Goal: Transaction & Acquisition: Purchase product/service

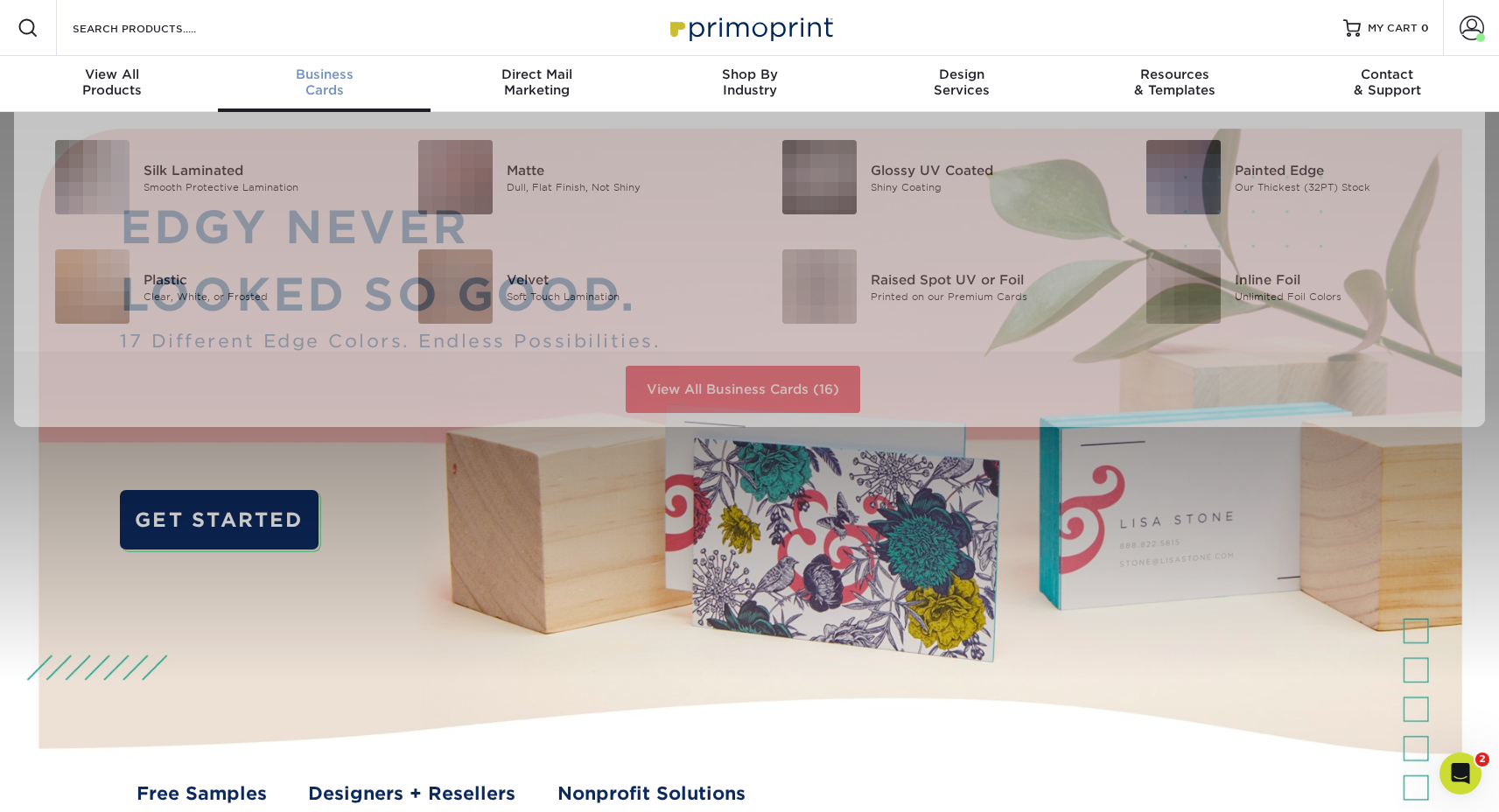
click at [310, 71] on span "Business" at bounding box center [324, 74] width 212 height 15
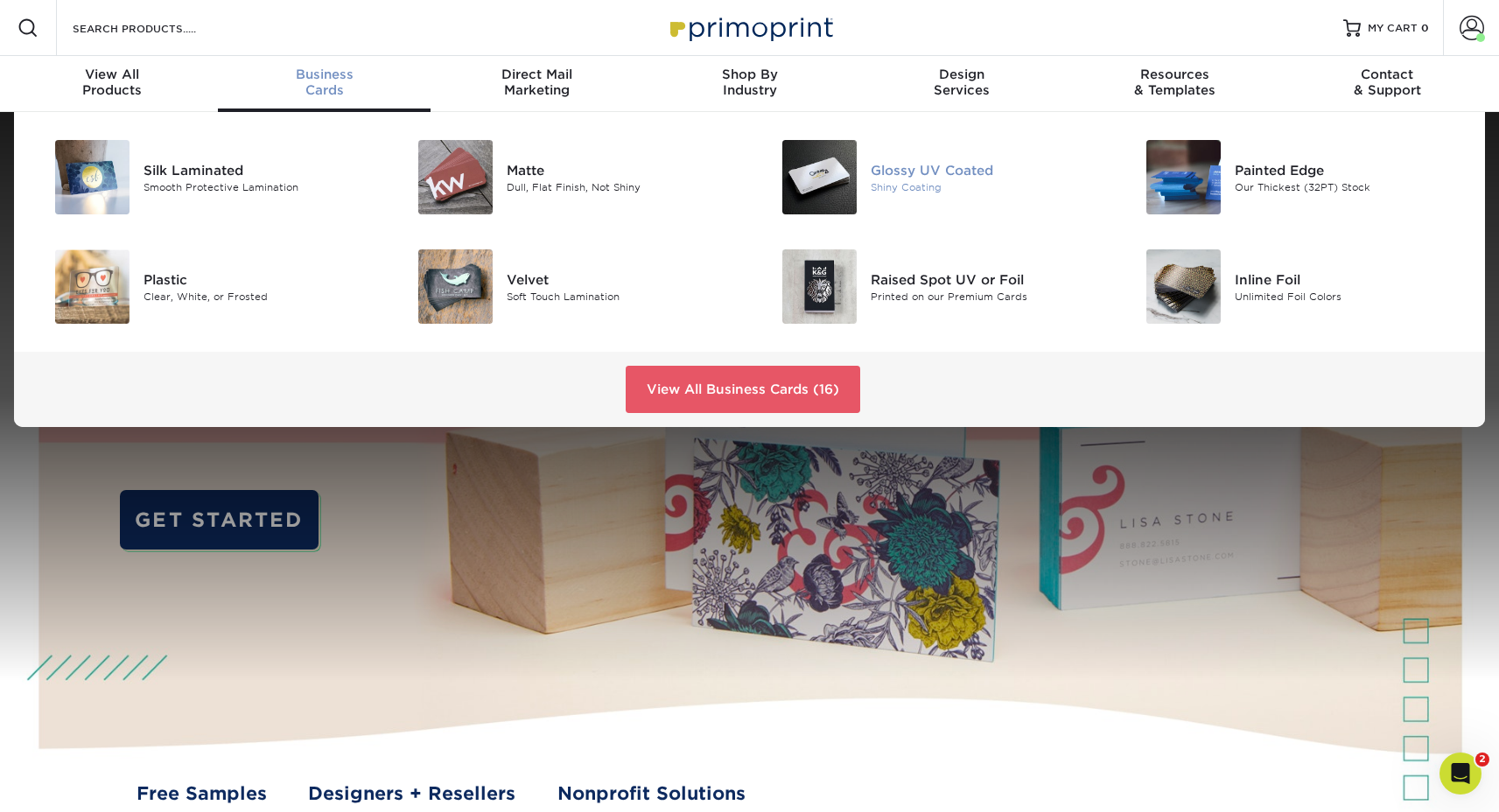
click at [847, 176] on img at bounding box center [819, 176] width 74 height 74
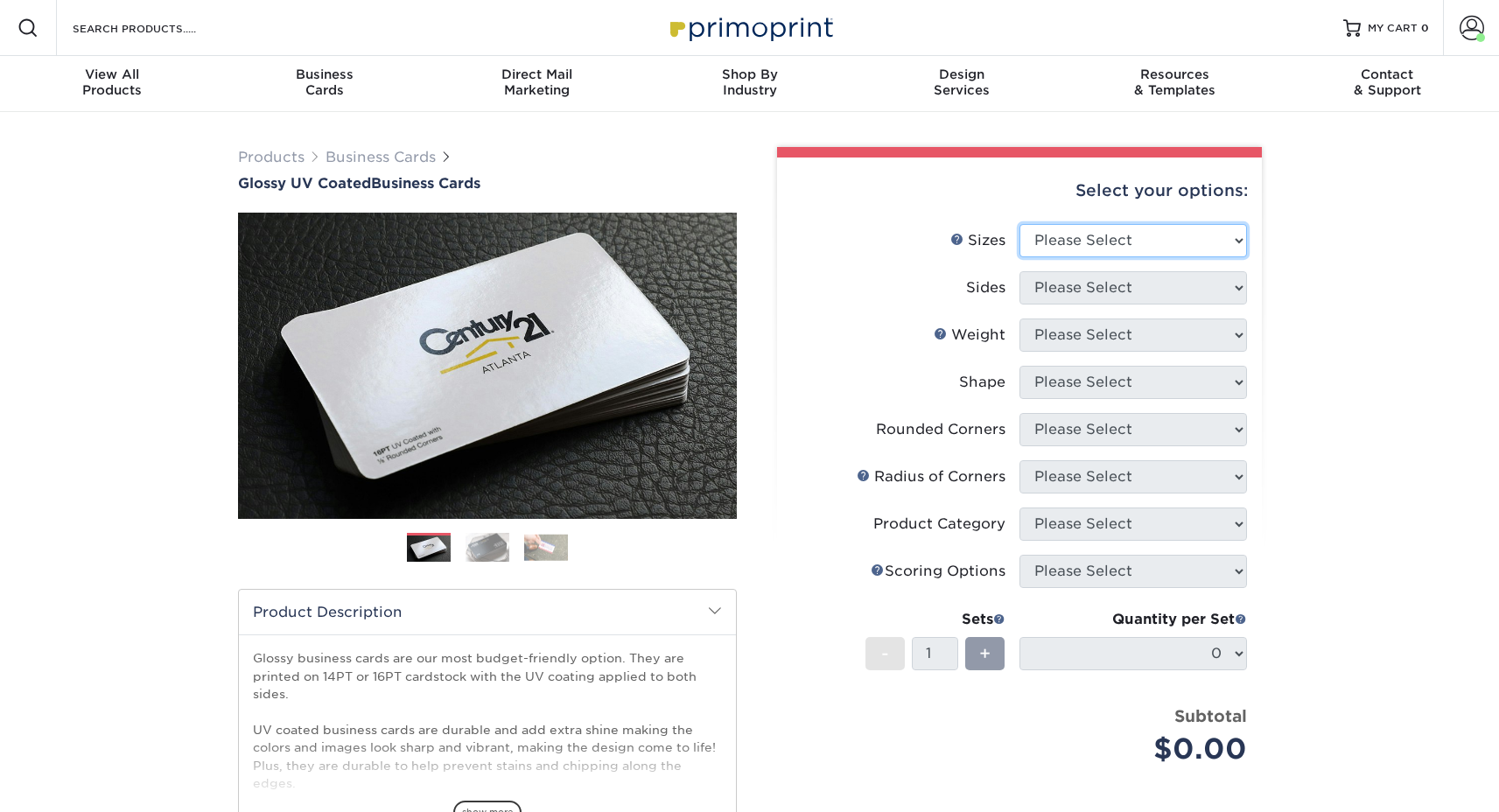
click at [1104, 247] on select "Please Select 1.5" x 3.5" - Mini 1.75" x 3.5" - Mini 2" x 2" - Square 2" x 3" -…" at bounding box center [1133, 240] width 228 height 33
click at [1166, 226] on select "Please Select 1.5" x 3.5" - Mini 1.75" x 3.5" - Mini 2" x 2" - Square 2" x 3" -…" at bounding box center [1133, 240] width 228 height 33
select select "2.00x3.50"
click at [1020, 224] on select "Please Select 1.5" x 3.5" - Mini 1.75" x 3.5" - Mini 2" x 2" - Square 2" x 3" -…" at bounding box center [1133, 240] width 228 height 33
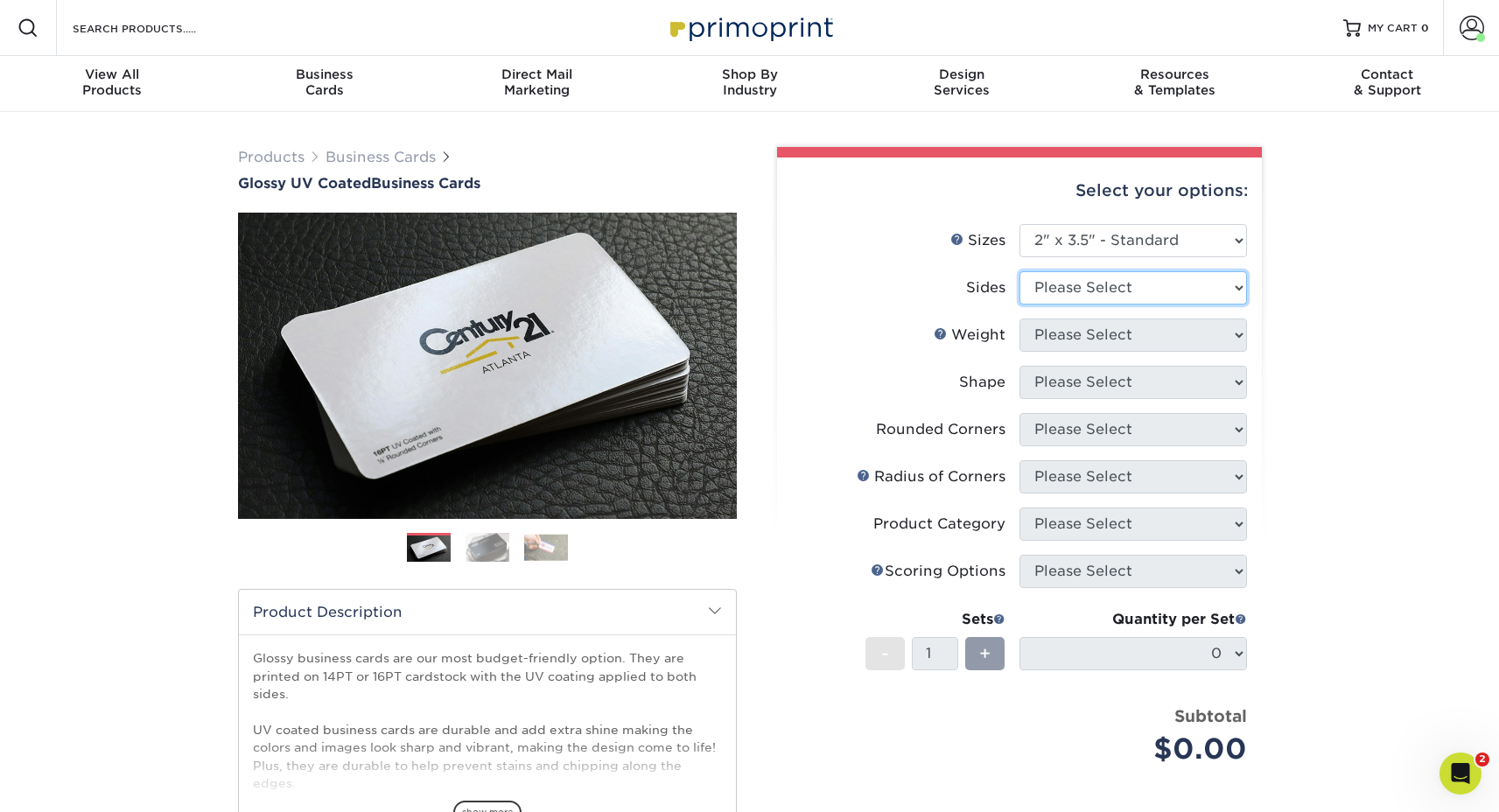
click at [1130, 290] on select "Please Select Print Both Sides Print Front Only" at bounding box center [1133, 287] width 228 height 33
select select "13abbda7-1d64-4f25-8bb2-c179b224825d"
click at [1020, 271] on select "Please Select Print Both Sides Print Front Only" at bounding box center [1133, 287] width 228 height 33
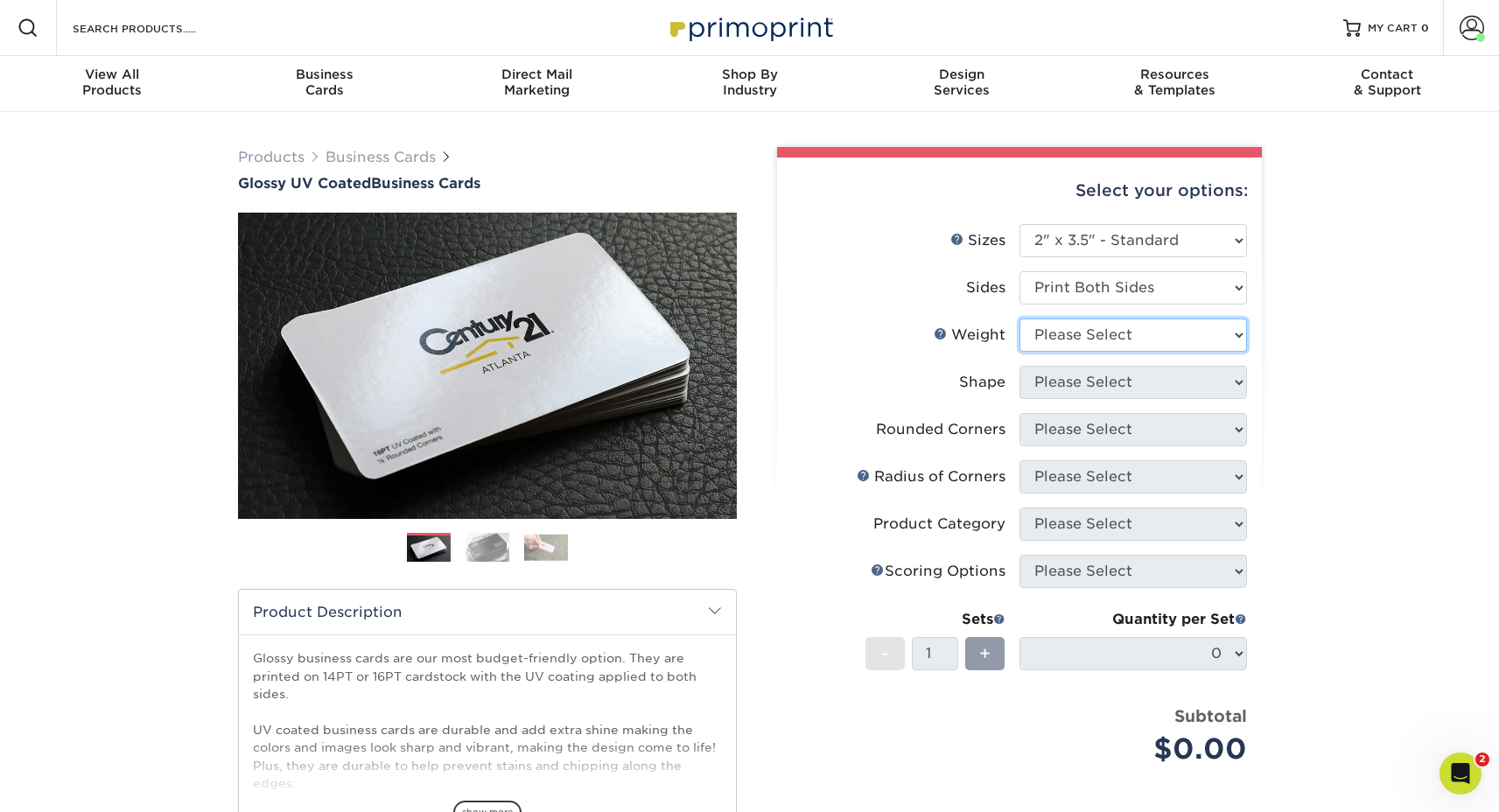
click at [1121, 326] on select "Please Select 16PT 14PT" at bounding box center [1133, 335] width 228 height 33
select select "14PT"
click at [1020, 318] on select "Please Select 16PT 14PT" at bounding box center [1133, 335] width 228 height 33
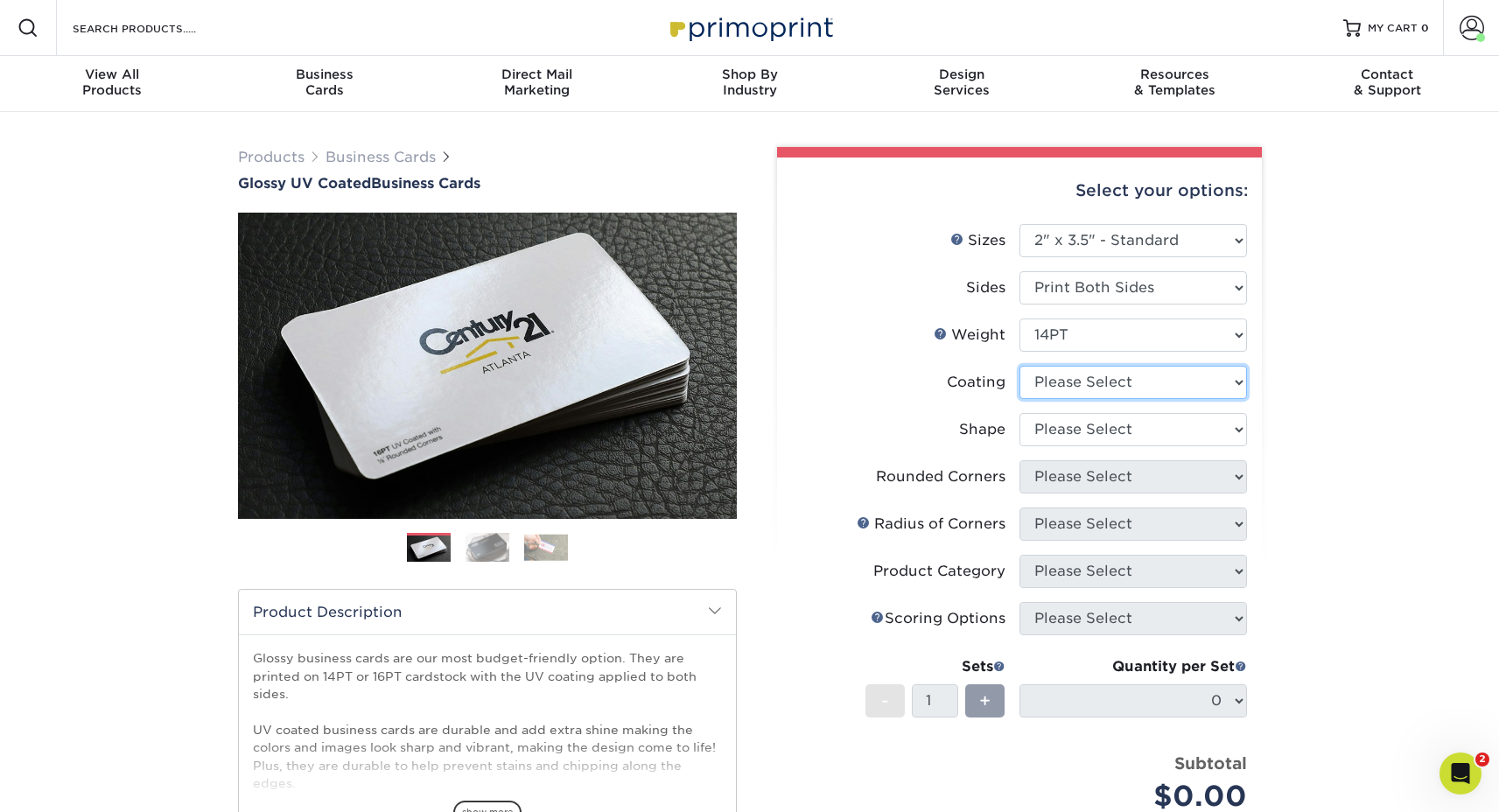
click at [1092, 392] on select at bounding box center [1133, 382] width 228 height 33
select select "1e8116af-acfc-44b1-83dc-8181aa338834"
click at [1020, 365] on select at bounding box center [1133, 382] width 228 height 33
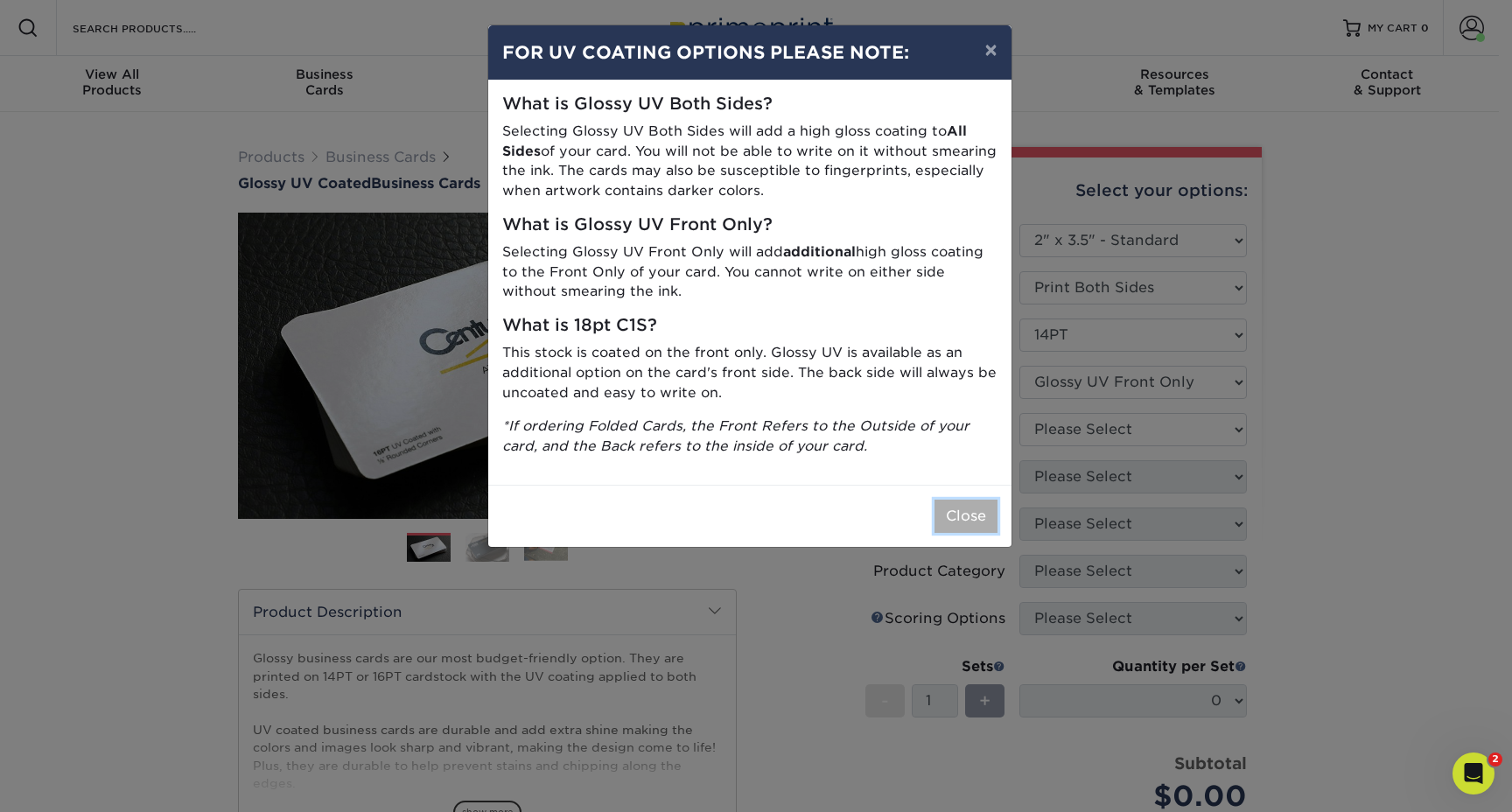
click at [971, 513] on button "Close" at bounding box center [966, 516] width 63 height 33
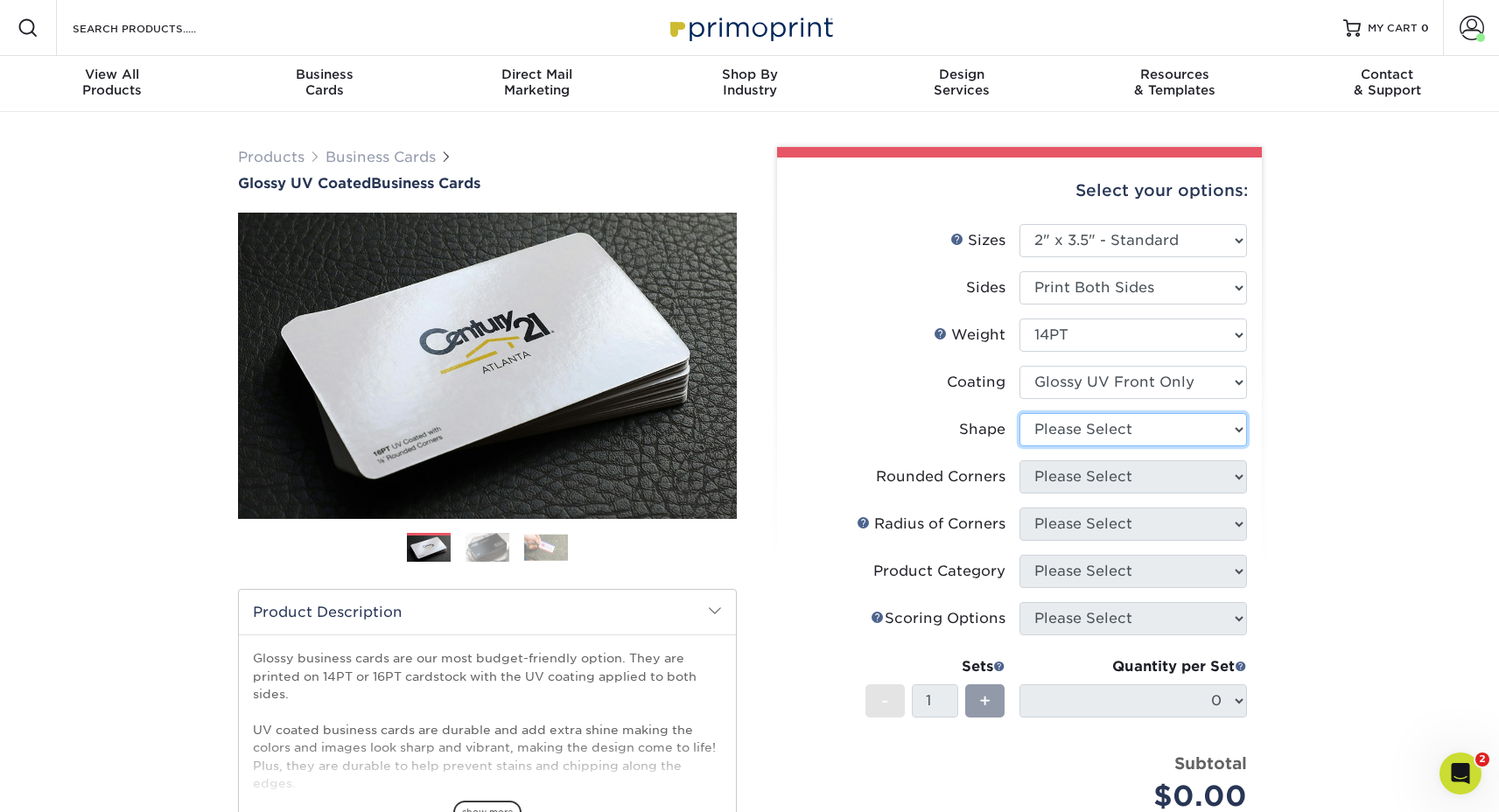
click at [1050, 434] on select "Please Select Standard" at bounding box center [1133, 429] width 228 height 33
select select "standard"
click at [1020, 413] on select "Please Select Standard" at bounding box center [1133, 429] width 228 height 33
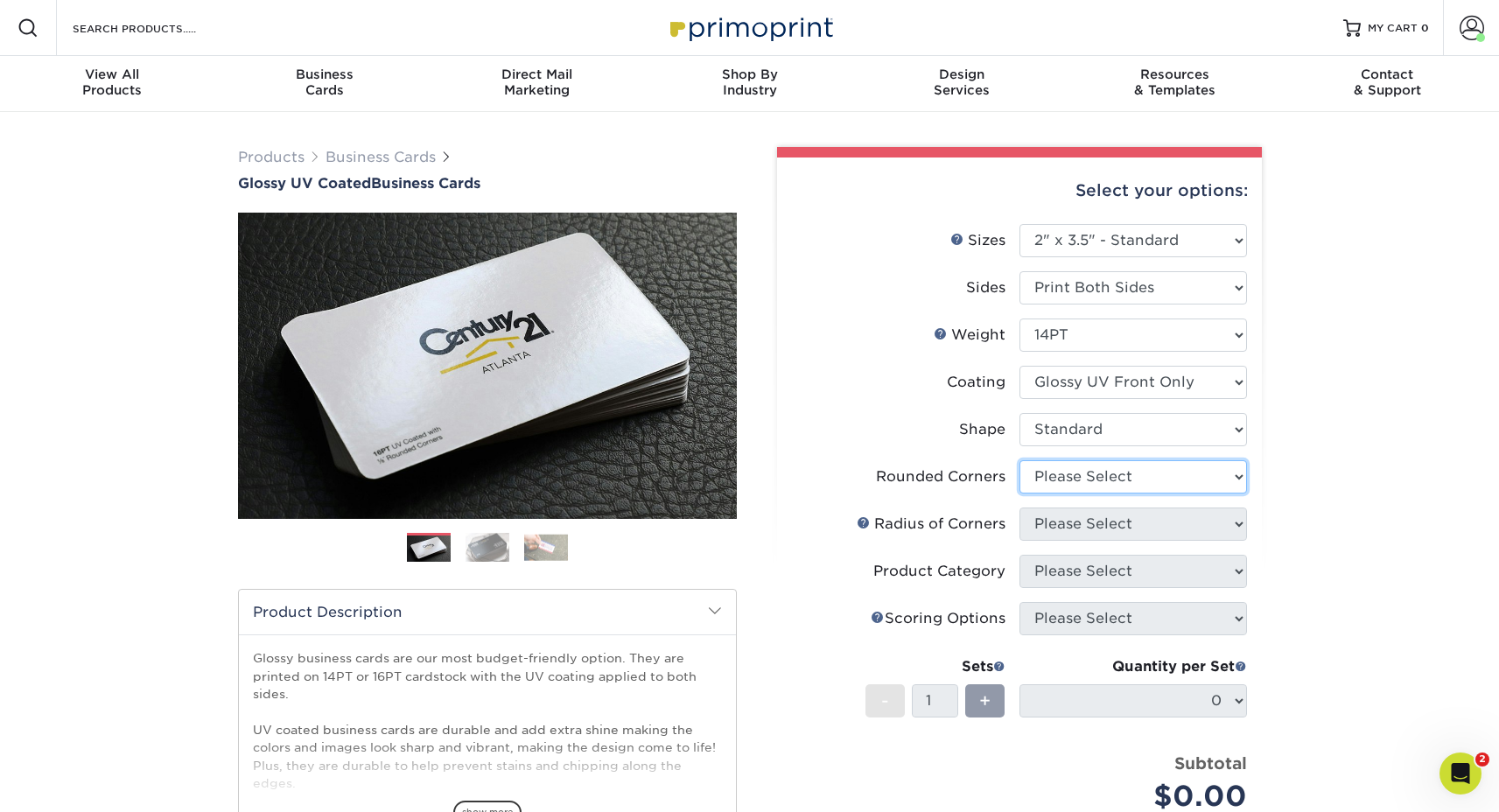
click at [1040, 487] on select "Please Select Yes - Round 2 Corners Yes - Round 4 Corners No" at bounding box center [1133, 476] width 228 height 33
select select "0"
click at [1020, 460] on select "Please Select Yes - Round 2 Corners Yes - Round 4 Corners No" at bounding box center [1133, 476] width 228 height 33
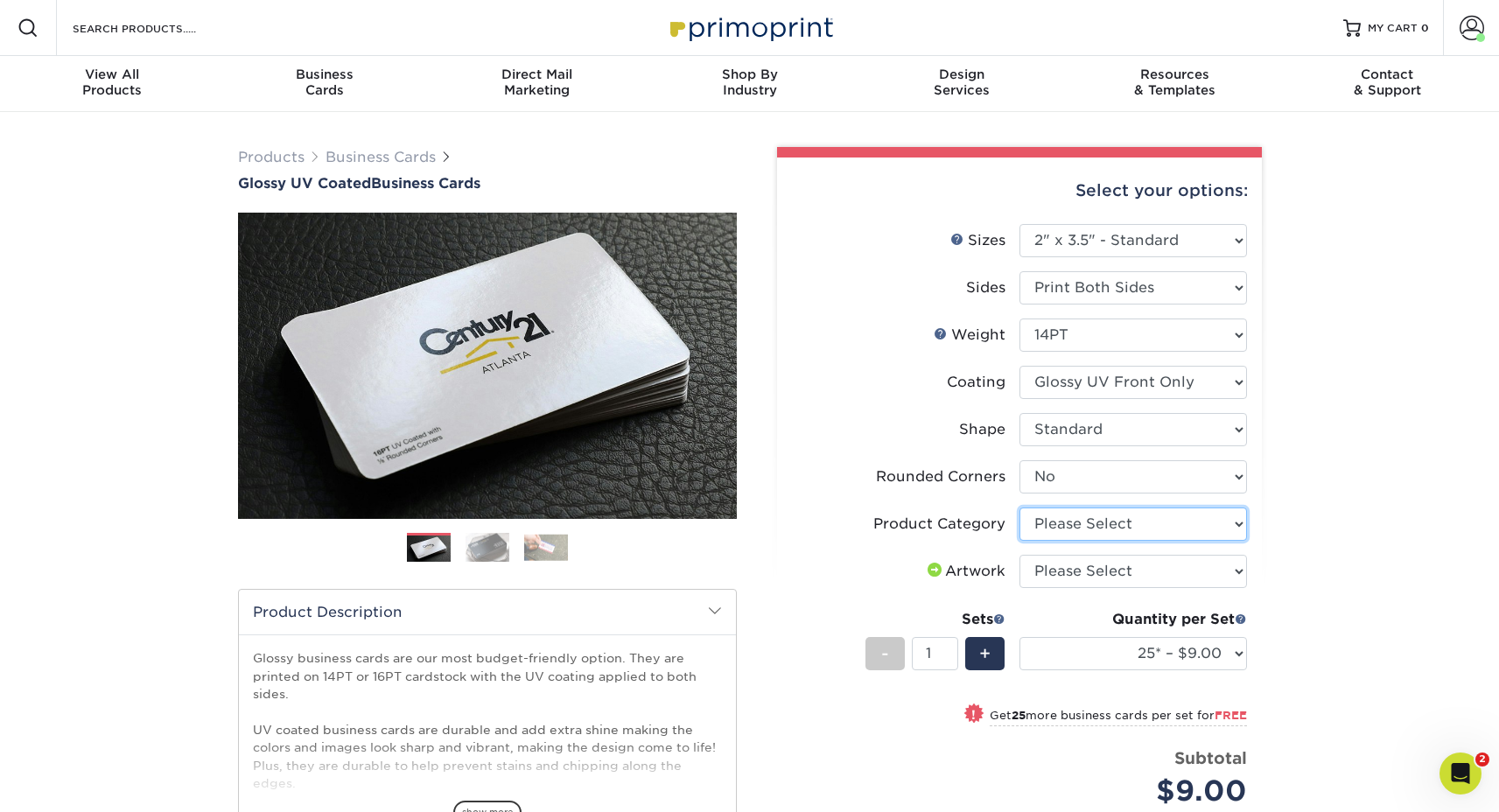
click at [1061, 526] on select "Please Select Business Cards" at bounding box center [1133, 524] width 228 height 33
select select "3b5148f1-0588-4f88-a218-97bcfdce65c1"
click at [1020, 507] on select "Please Select Business Cards" at bounding box center [1133, 524] width 228 height 33
click at [1053, 576] on select "Please Select I will upload files I need a design - $100" at bounding box center [1133, 571] width 228 height 33
select select "upload"
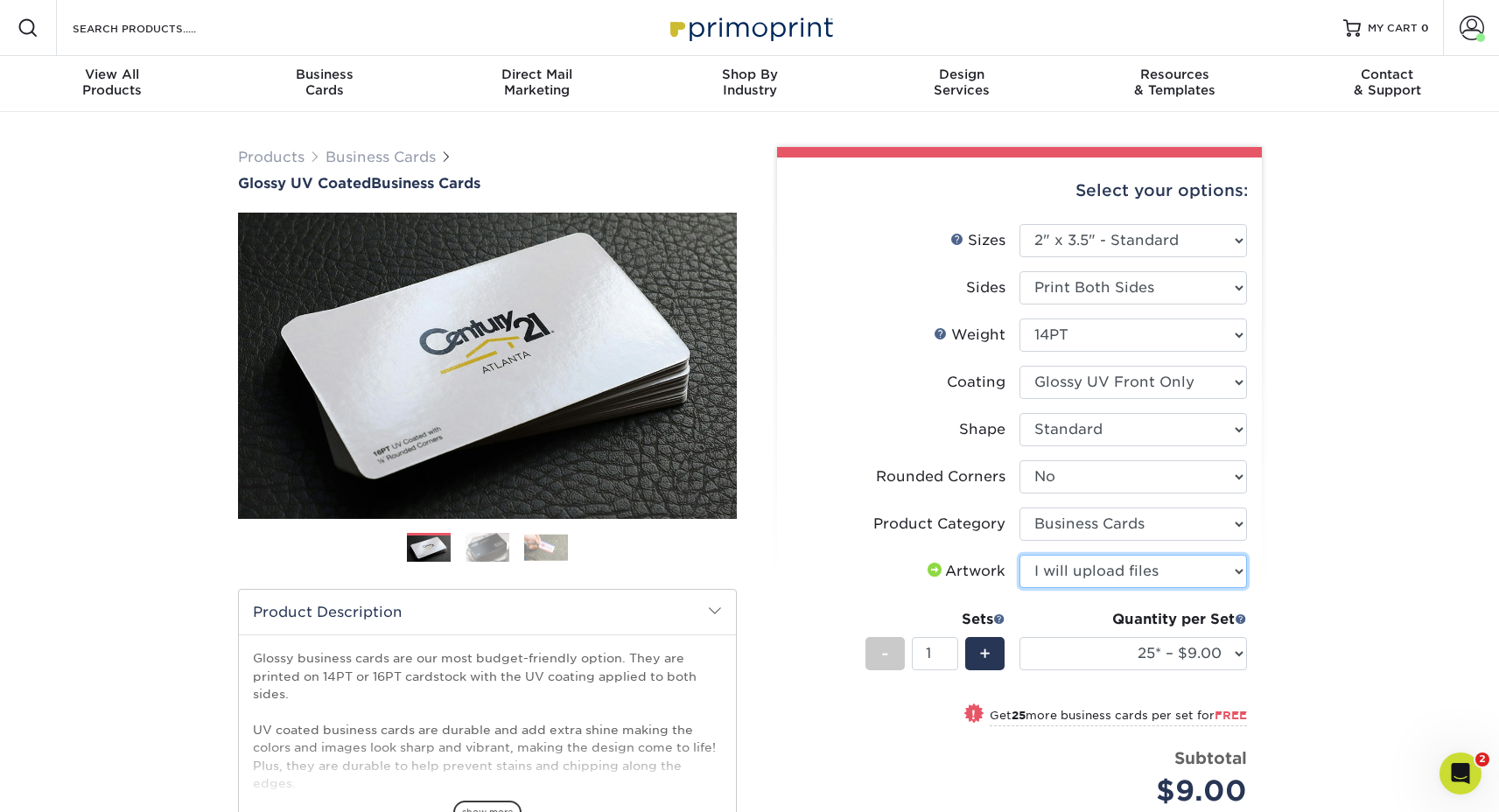
click at [1020, 555] on select "Please Select I will upload files I need a design - $100" at bounding box center [1133, 571] width 228 height 33
click at [1054, 657] on select "25* – $9.00 50* – $9.00 100* – $9.00 250* – $17.00 500 – $33.00 1000 – $42.00 2…" at bounding box center [1133, 653] width 228 height 33
select select "500 – $33.00"
click at [1020, 636] on select "25* – $9.00 50* – $9.00 100* – $9.00 250* – $17.00 500 – $33.00 1000 – $42.00 2…" at bounding box center [1133, 653] width 228 height 33
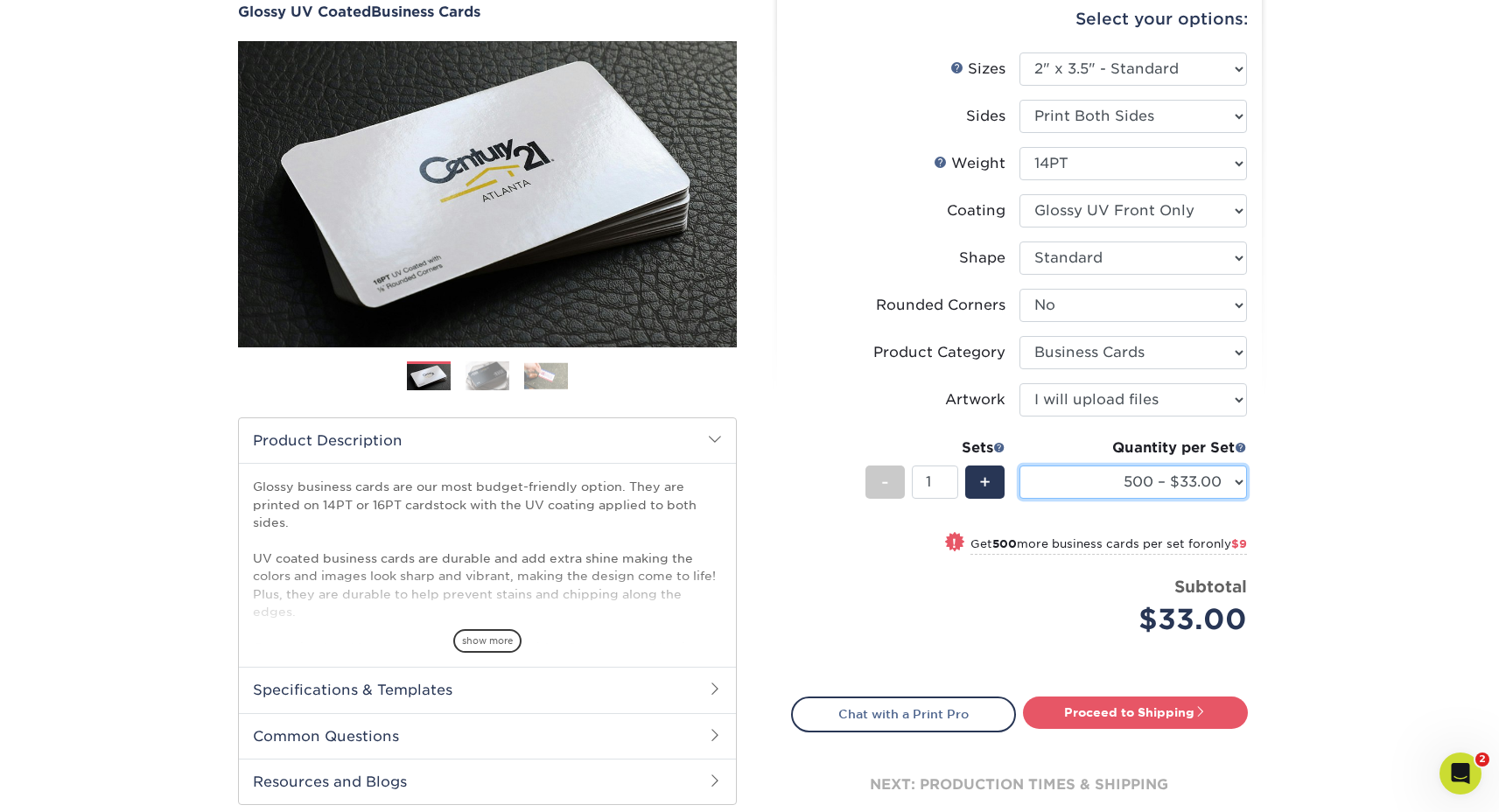
scroll to position [172, 0]
click at [1068, 711] on link "Proceed to Shipping" at bounding box center [1134, 712] width 225 height 32
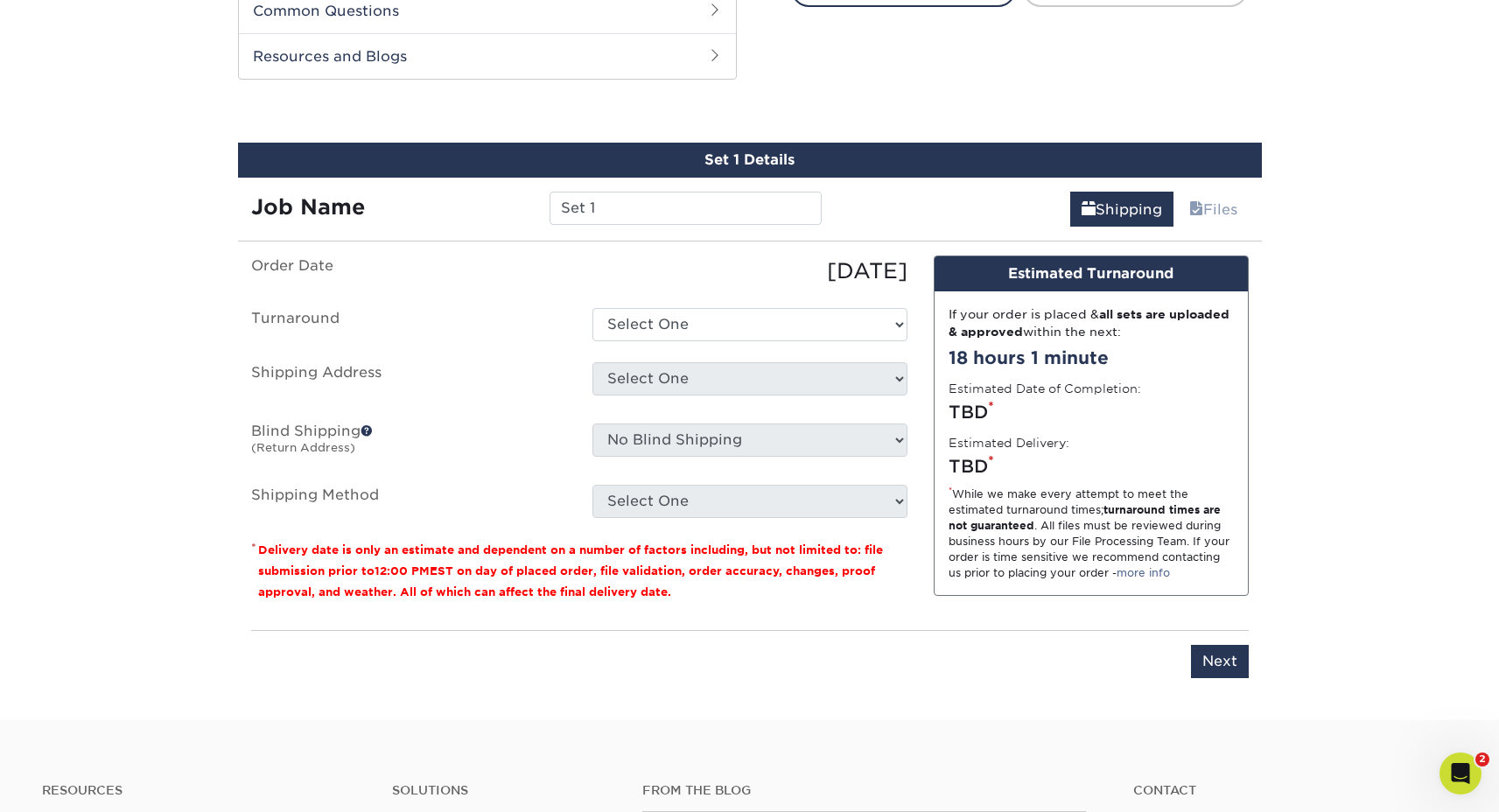
scroll to position [915, 0]
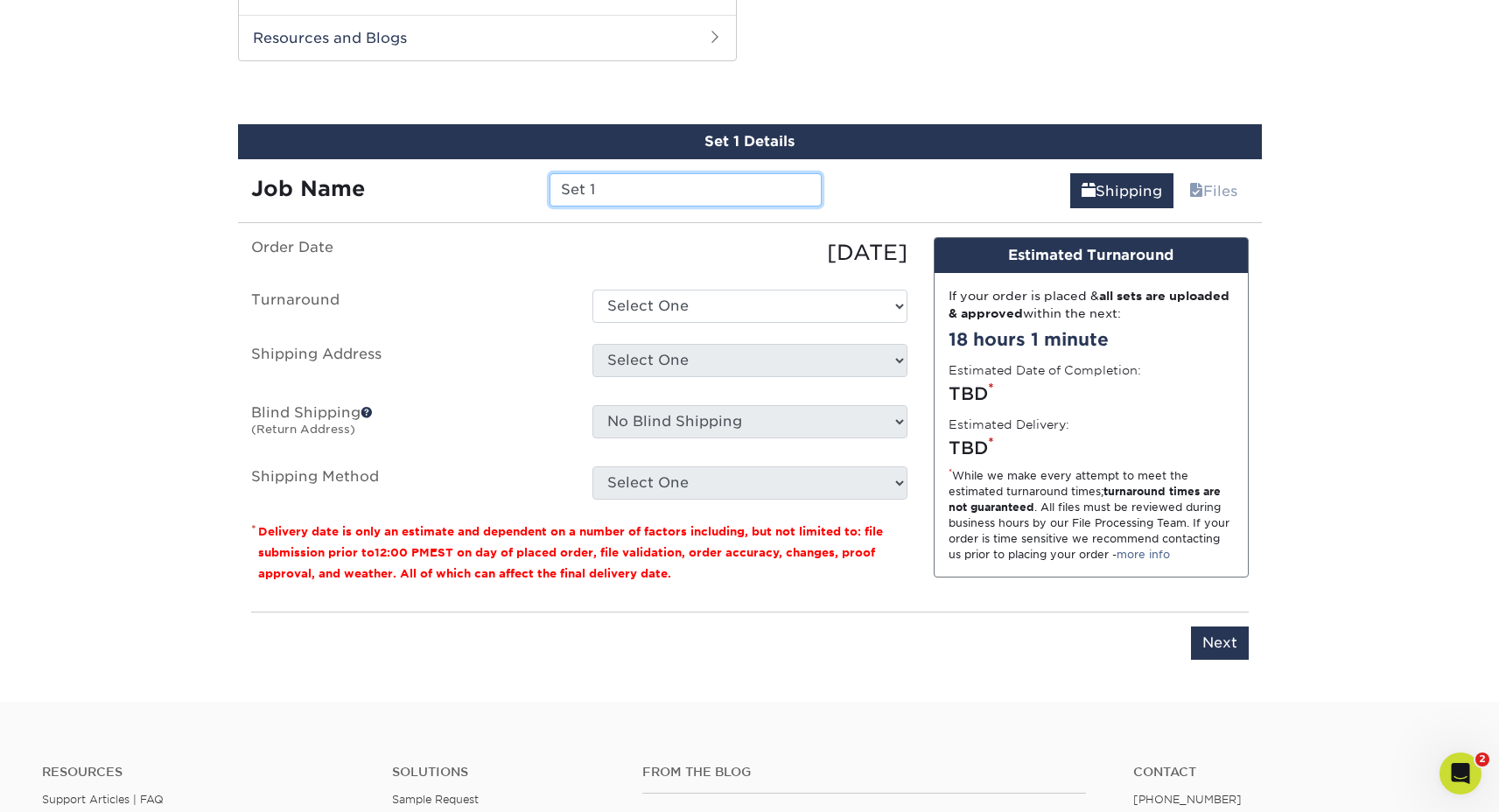
drag, startPoint x: 607, startPoint y: 190, endPoint x: 350, endPoint y: 174, distance: 257.5
click at [350, 174] on div "Job Name Set 1" at bounding box center [536, 190] width 597 height 33
type input "Zachary Weaver"
click at [616, 284] on ul "Order Date 09/03/2025 Turnaround Select One 2-4 Business Days 2 Day Next Busine…" at bounding box center [579, 368] width 656 height 262
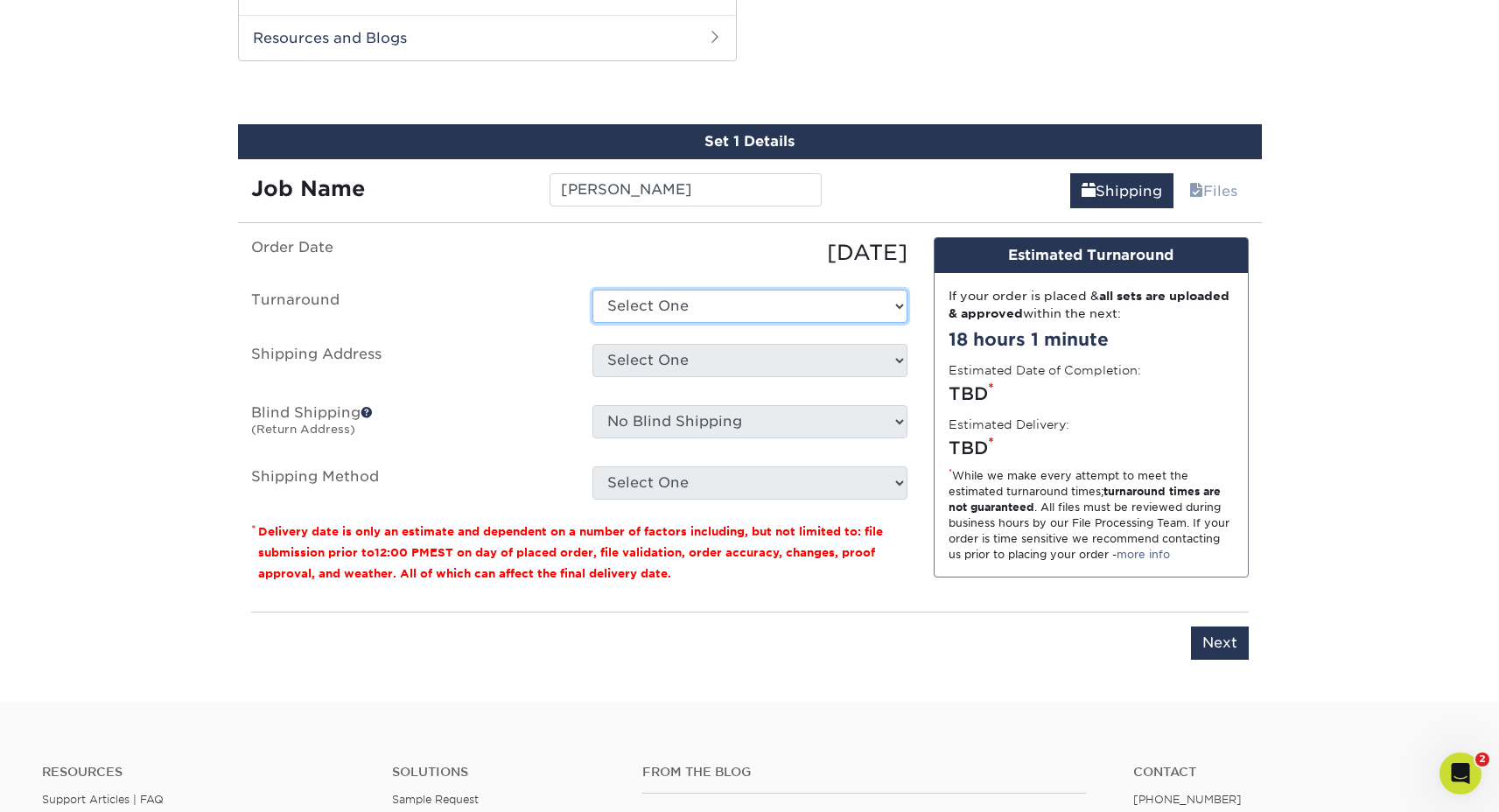
click at [620, 311] on select "Select One 2-4 Business Days 2 Day Next Business Day" at bounding box center [750, 306] width 315 height 33
select select "d5f7acf6-c468-496b-8fad-27d3fe4f41d9"
click at [592, 289] on select "Select One 2-4 Business Days 2 Day Next Business Day" at bounding box center [750, 306] width 315 height 33
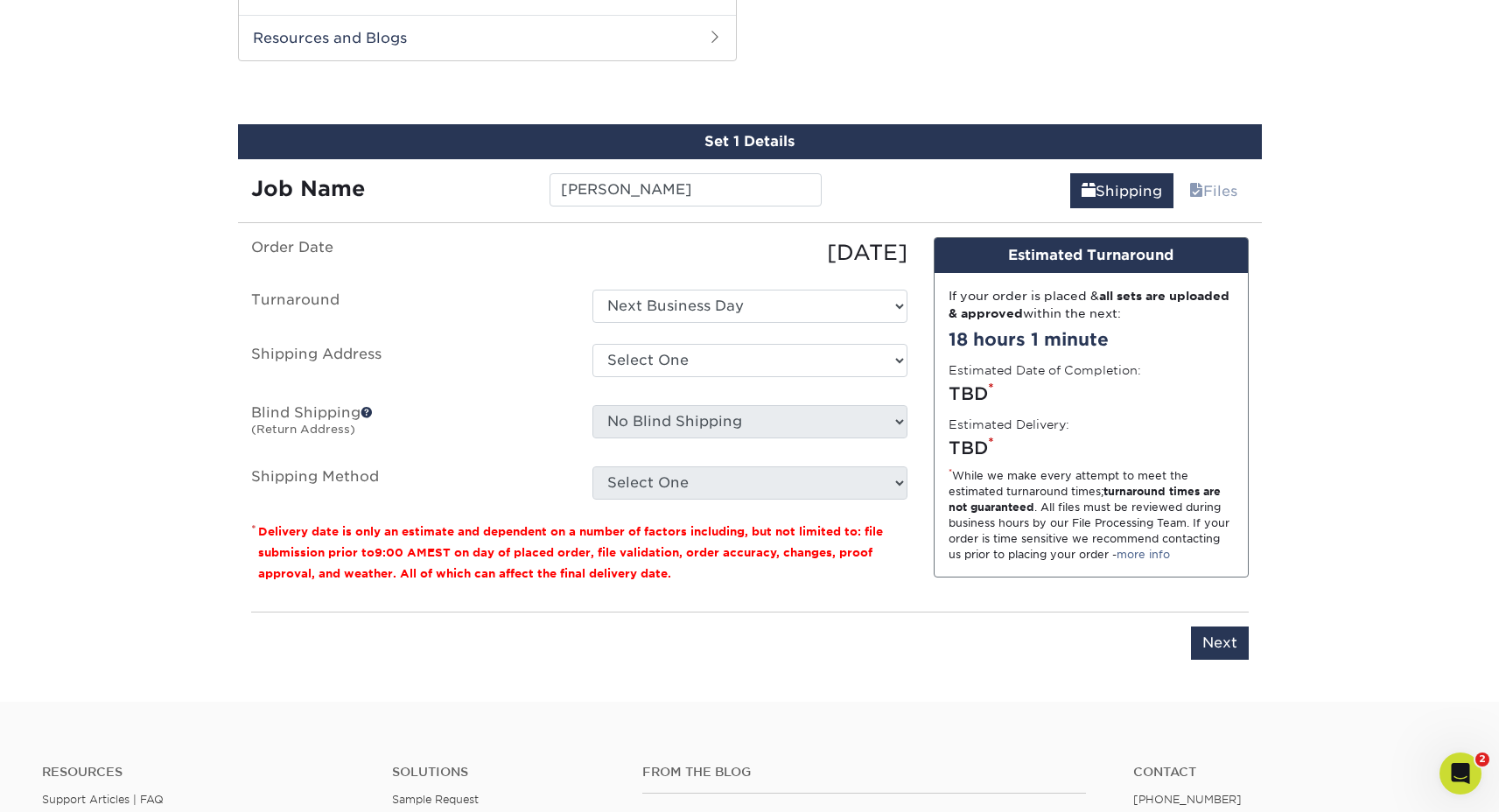
click at [662, 380] on div "Select One ABQ - BHI C- DEN - BHI DEN - EITS GJ Las Cruces LC Sarah Ganley + Ad…" at bounding box center [750, 364] width 341 height 41
click at [662, 363] on select "Select One ABQ - BHI C- DEN - BHI DEN - EITS GJ Las Cruces LC Sarah Ganley + Ad…" at bounding box center [750, 360] width 315 height 33
select select "10798"
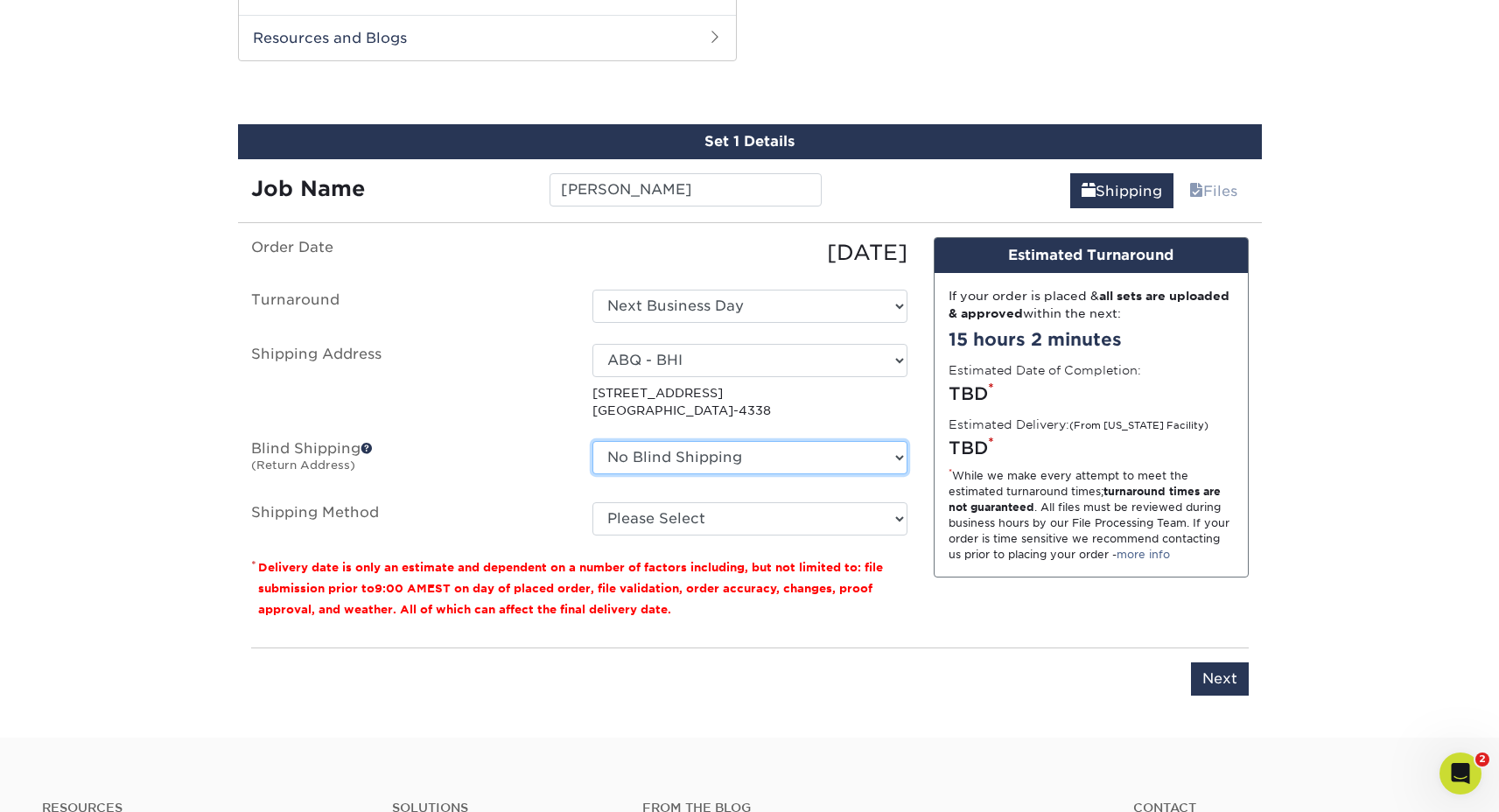
click at [676, 461] on select "No Blind Shipping ABQ - BHI C- DEN - BHI DEN - EITS GJ Las Cruces LC Sarah Ganl…" at bounding box center [750, 457] width 315 height 33
click at [672, 464] on select "No Blind Shipping ABQ - BHI C- DEN - BHI DEN - EITS GJ Las Cruces LC Sarah Ganl…" at bounding box center [750, 457] width 315 height 33
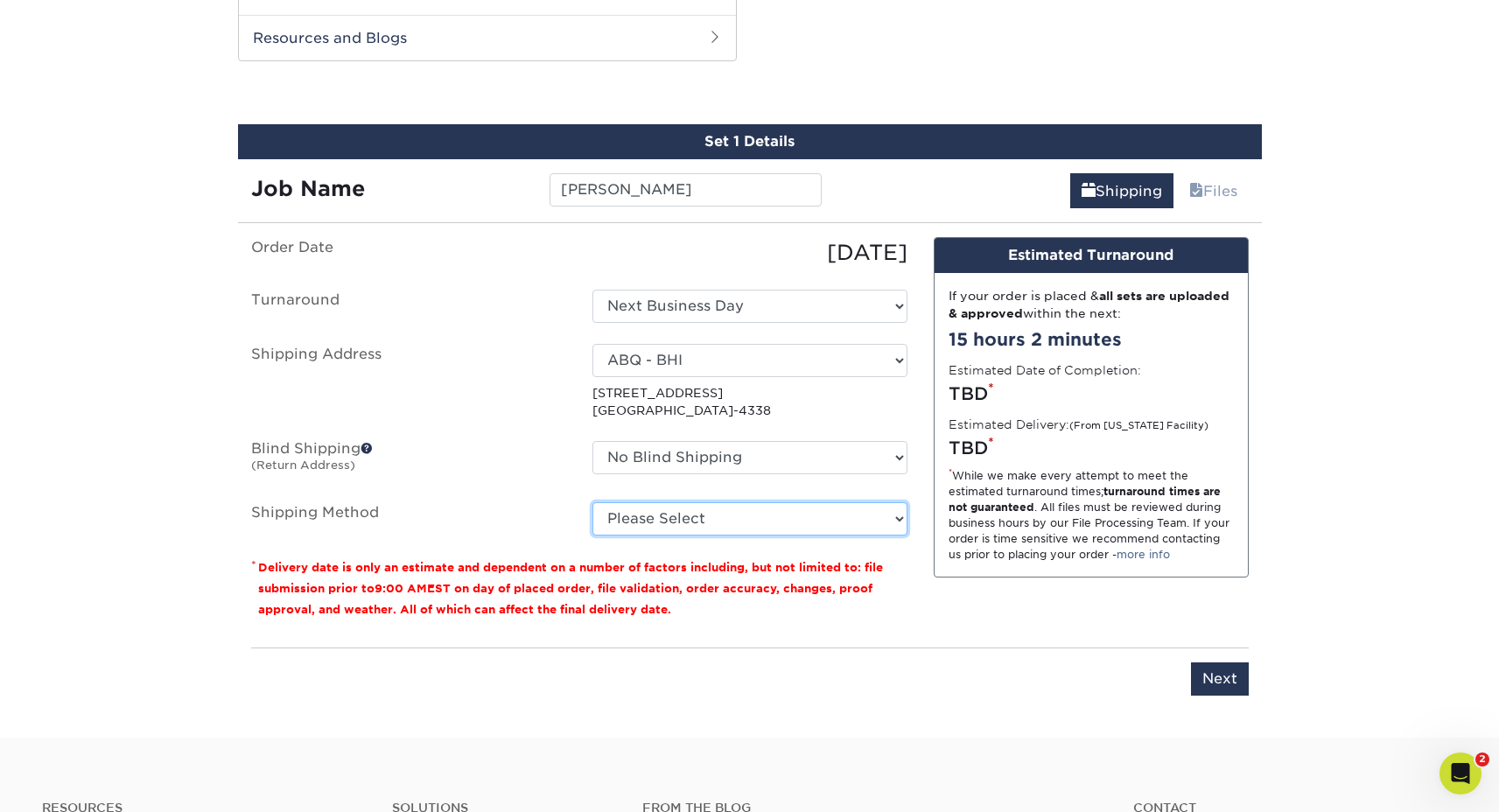
click at [654, 510] on select "Please Select Ground Shipping (+$8.96) 3 Day Shipping Service (+$15.34) 2 Day A…" at bounding box center [750, 519] width 315 height 33
click at [592, 502] on select "Please Select Ground Shipping (+$8.96) 3 Day Shipping Service (+$15.34) 2 Day A…" at bounding box center [750, 519] width 315 height 33
click at [698, 519] on select "Please Select Ground Shipping (+$8.96) 3 Day Shipping Service (+$15.34) 2 Day A…" at bounding box center [750, 519] width 315 height 33
select select "02"
click at [592, 502] on select "Please Select Ground Shipping (+$8.96) 3 Day Shipping Service (+$15.34) 2 Day A…" at bounding box center [750, 519] width 315 height 33
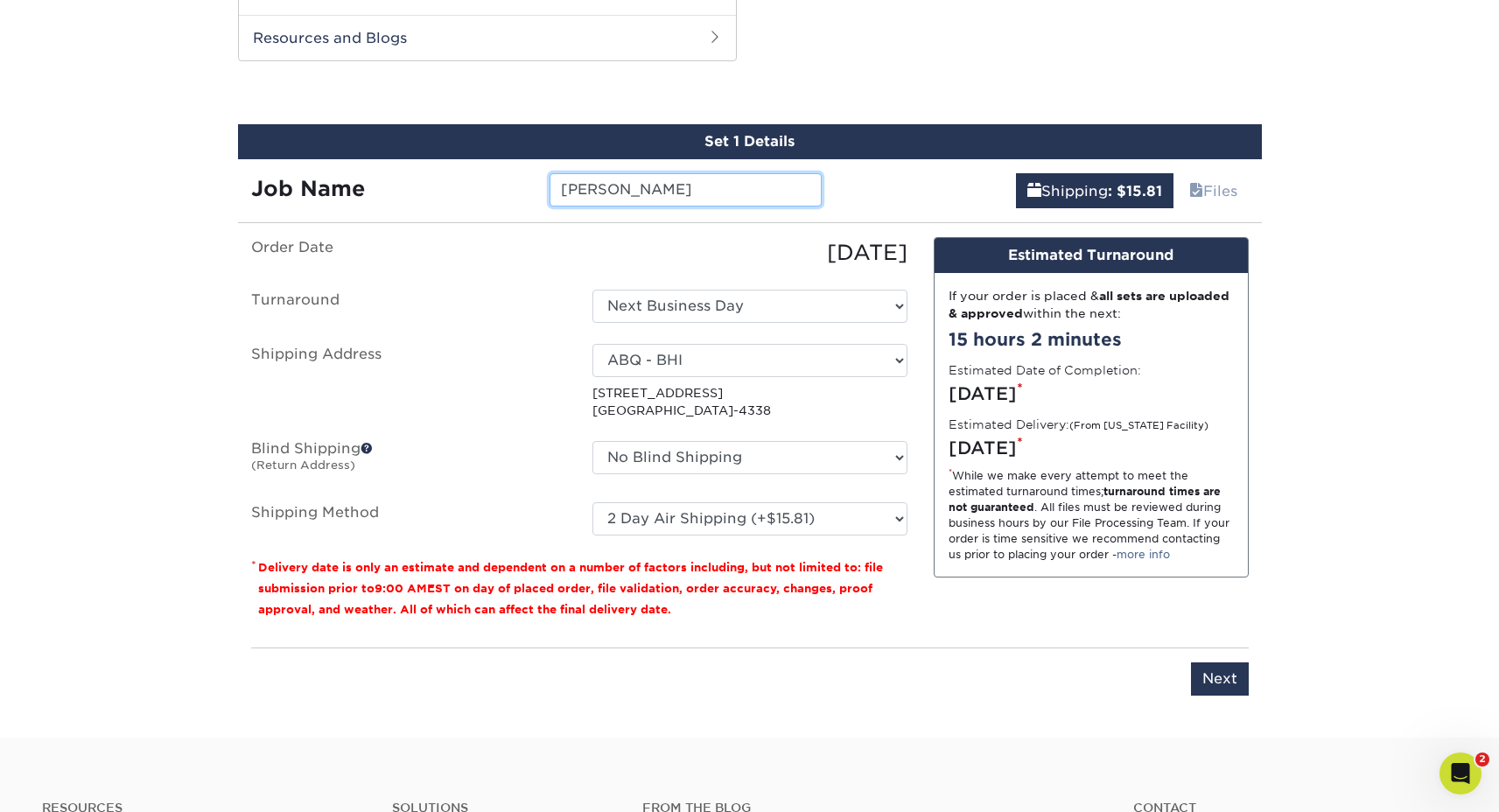
click at [745, 184] on input "Zachary Weaver" at bounding box center [686, 190] width 272 height 33
type input "[PERSON_NAME] - Cards"
click at [1232, 672] on input "Next" at bounding box center [1219, 679] width 58 height 33
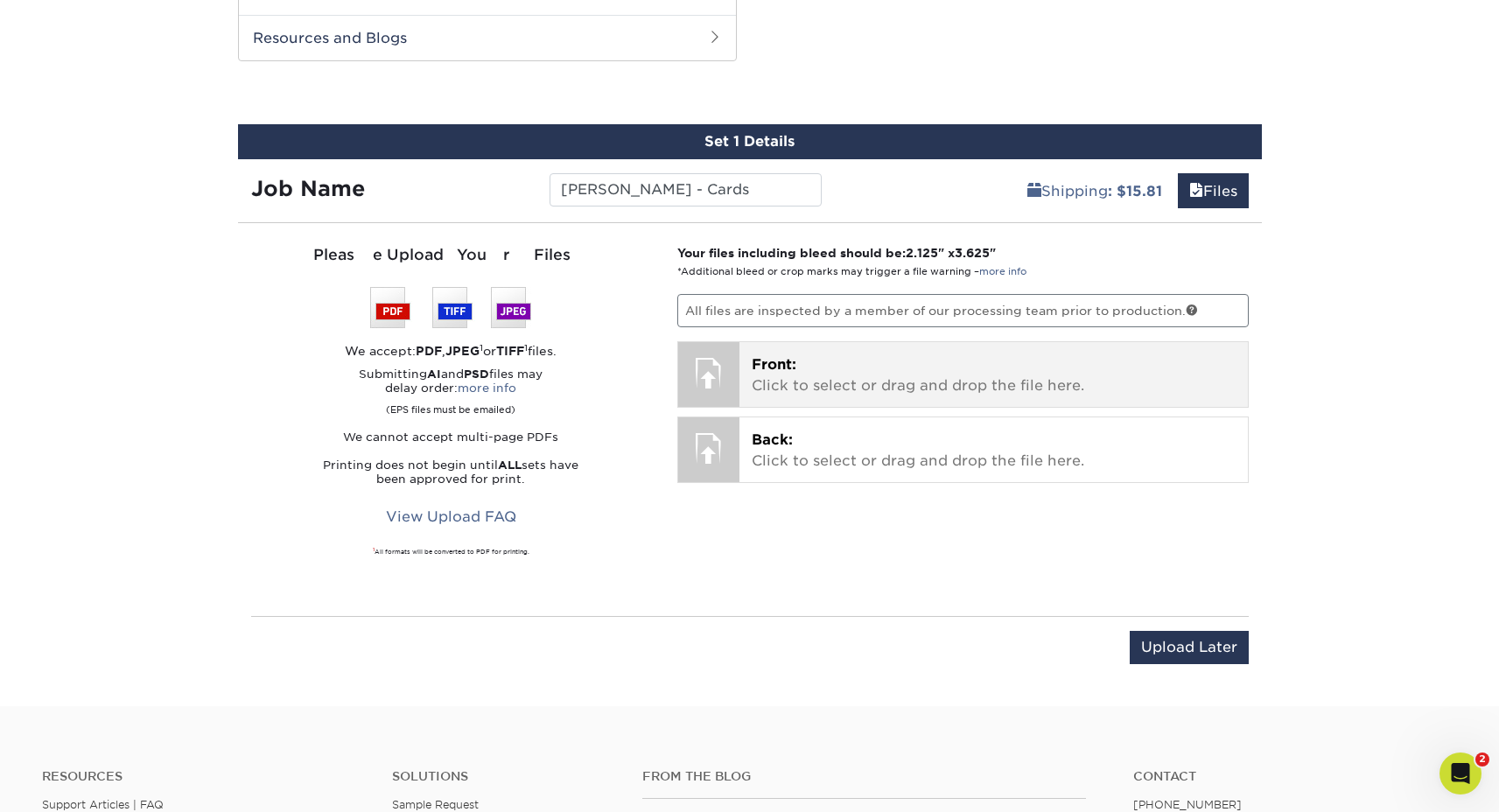
click at [898, 401] on div "Front: Click to select or drag and drop the file here. Choose file" at bounding box center [993, 374] width 508 height 65
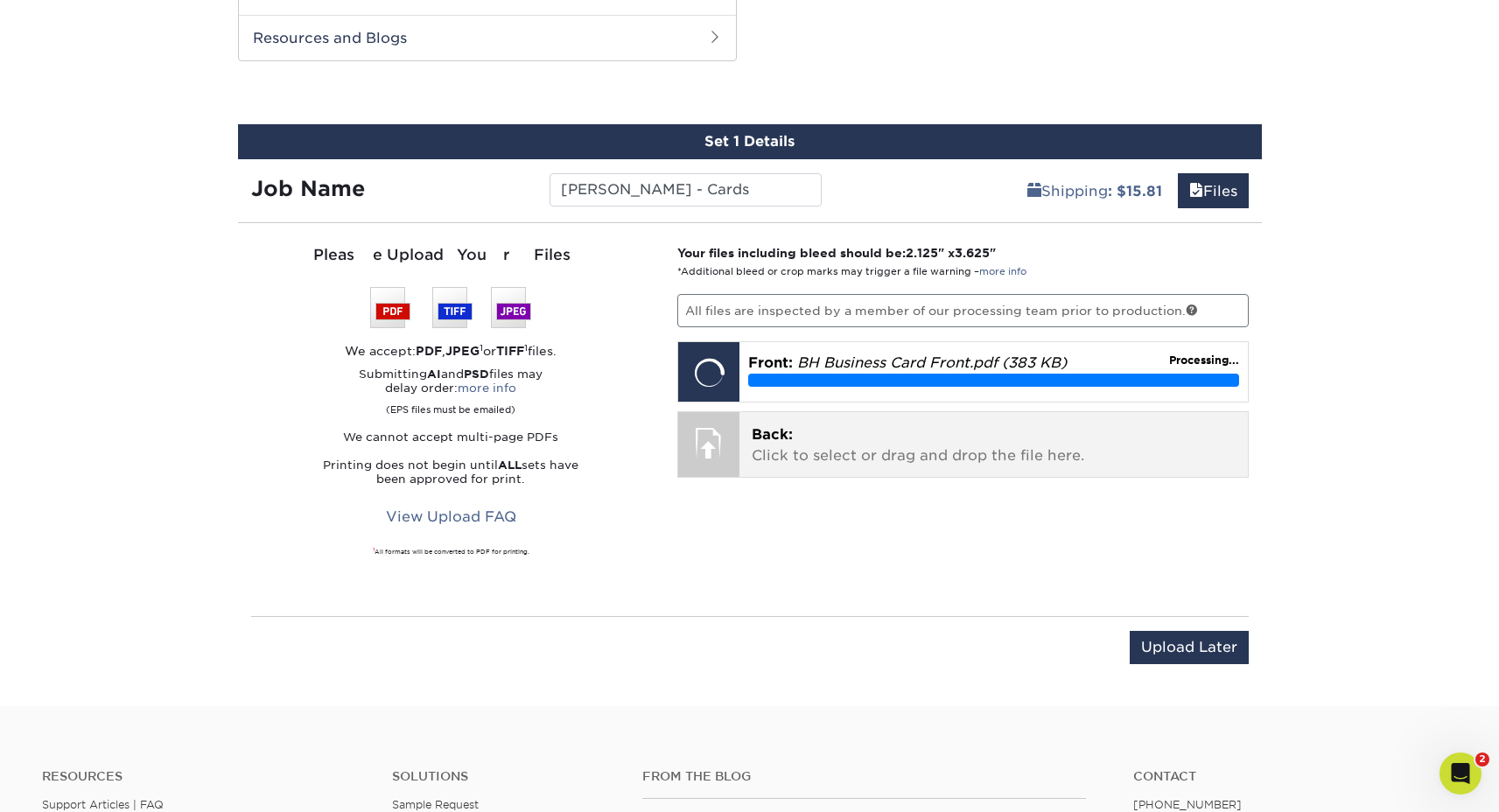
click at [854, 440] on p "Back: Click to select or drag and drop the file here." at bounding box center [994, 446] width 484 height 42
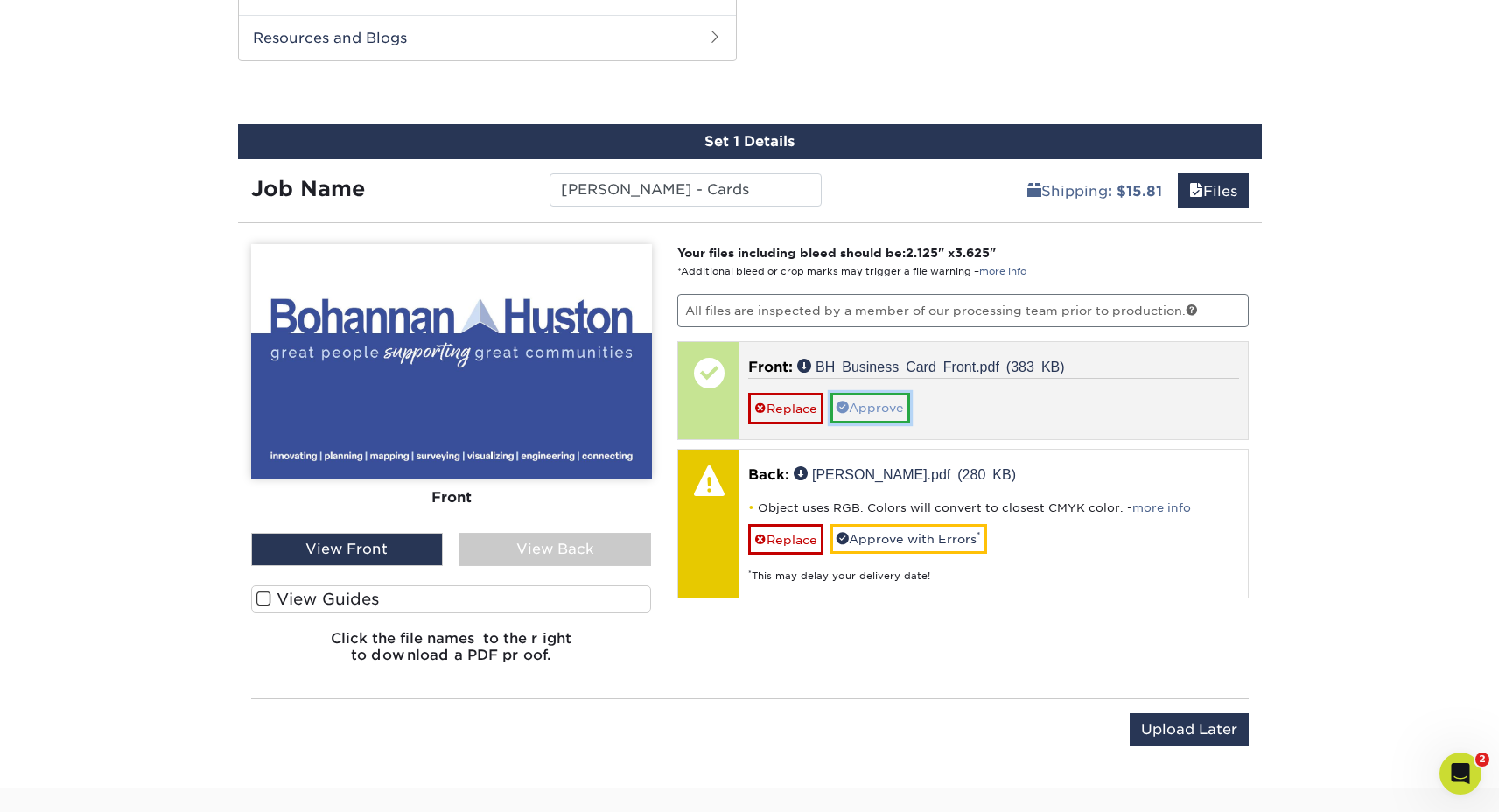
click at [885, 409] on link "Approve" at bounding box center [870, 407] width 80 height 30
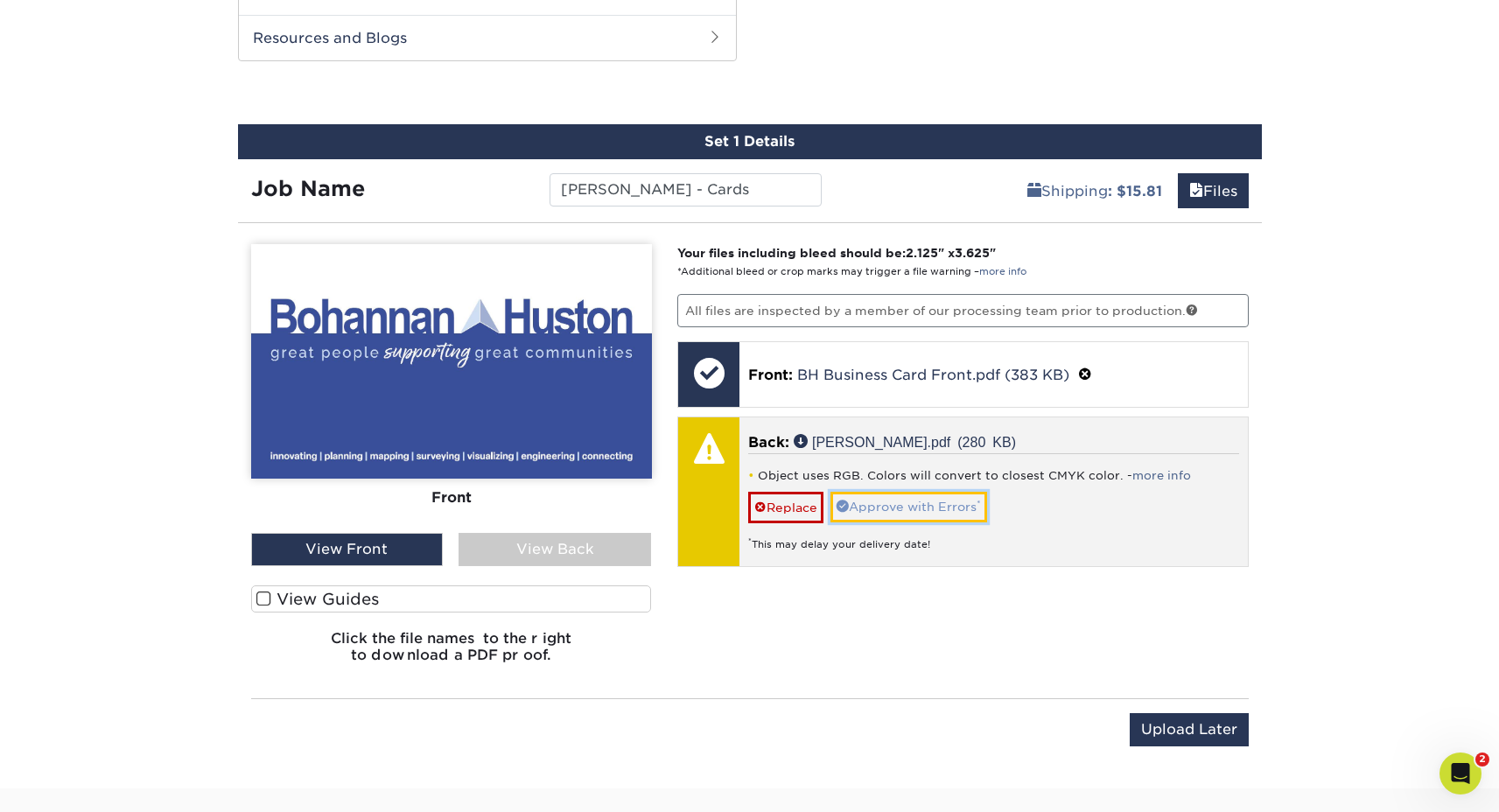
click at [887, 503] on link "Approve with Errors *" at bounding box center [909, 506] width 156 height 30
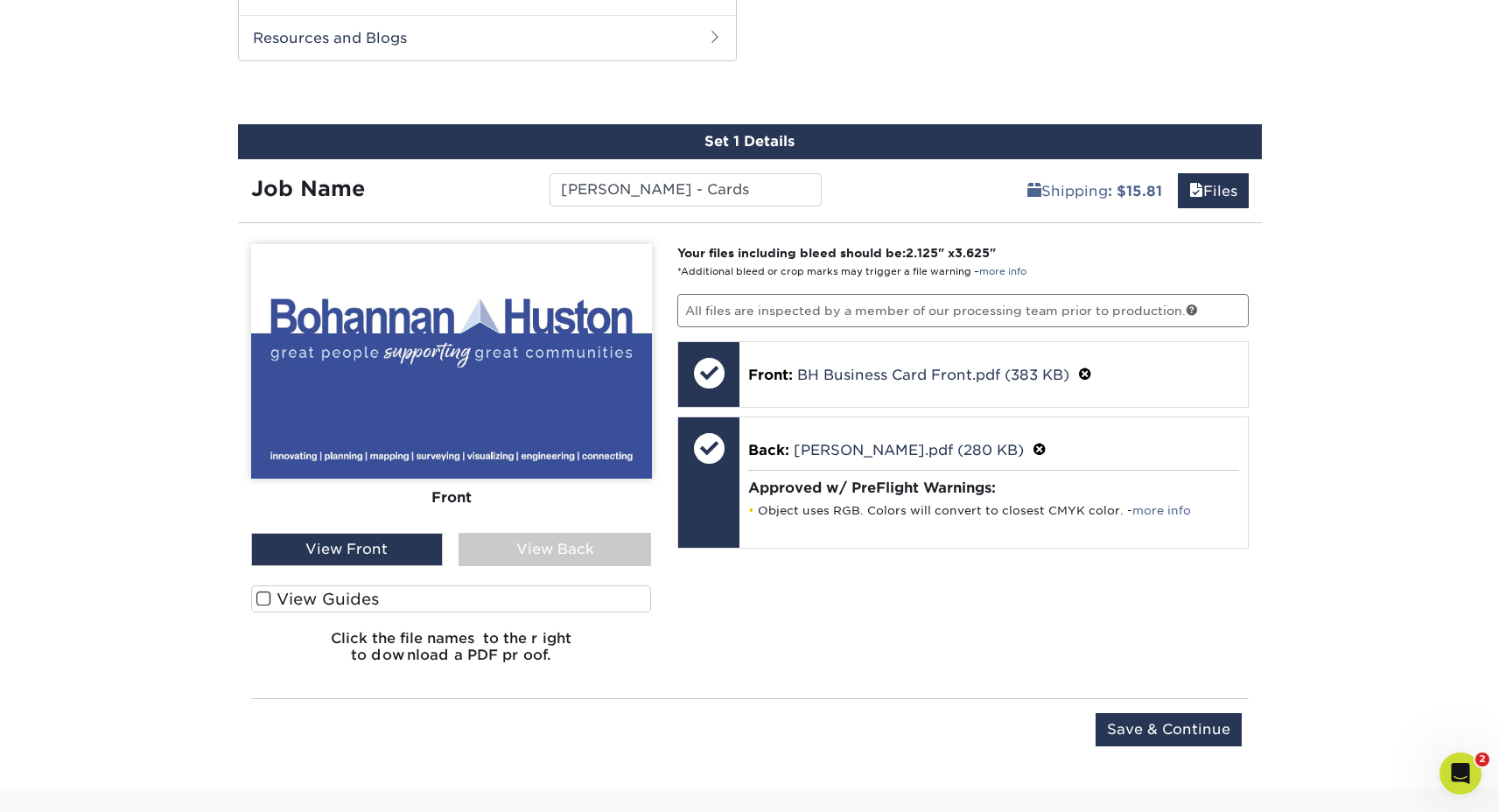
click at [535, 561] on div "View Back" at bounding box center [555, 549] width 193 height 33
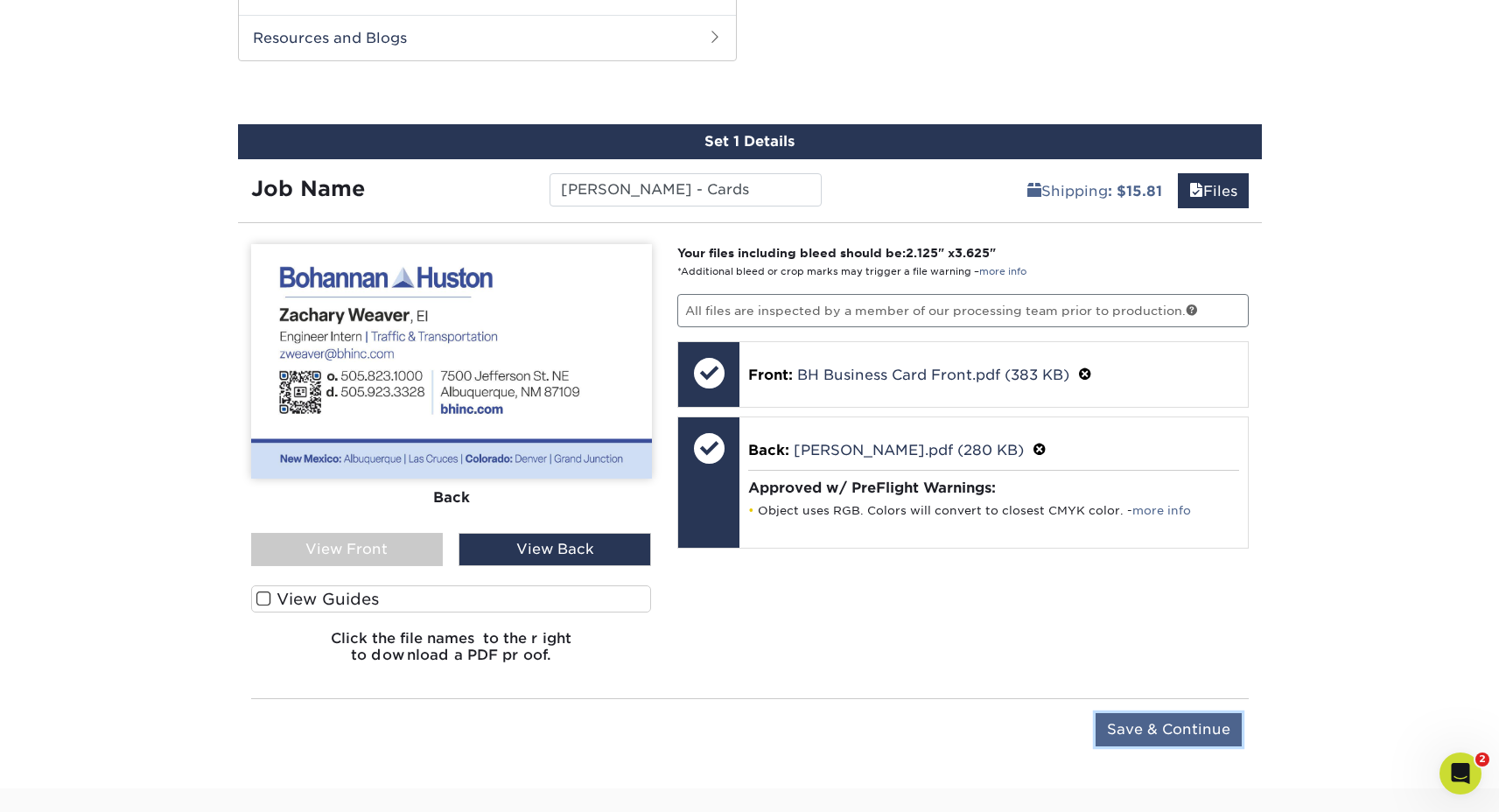
click at [1171, 719] on input "Save & Continue" at bounding box center [1168, 729] width 146 height 33
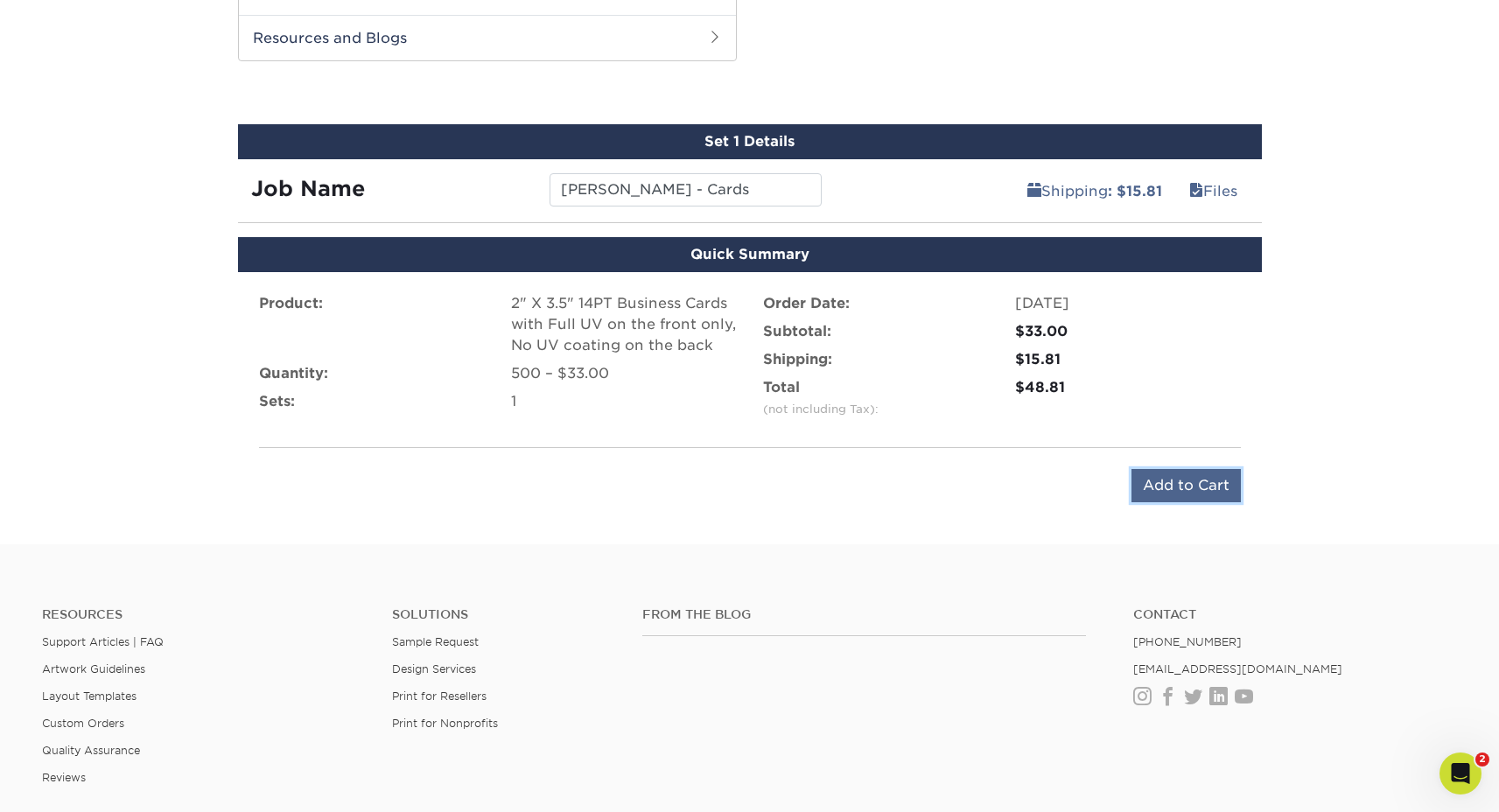
click at [1174, 486] on input "Add to Cart" at bounding box center [1186, 485] width 109 height 33
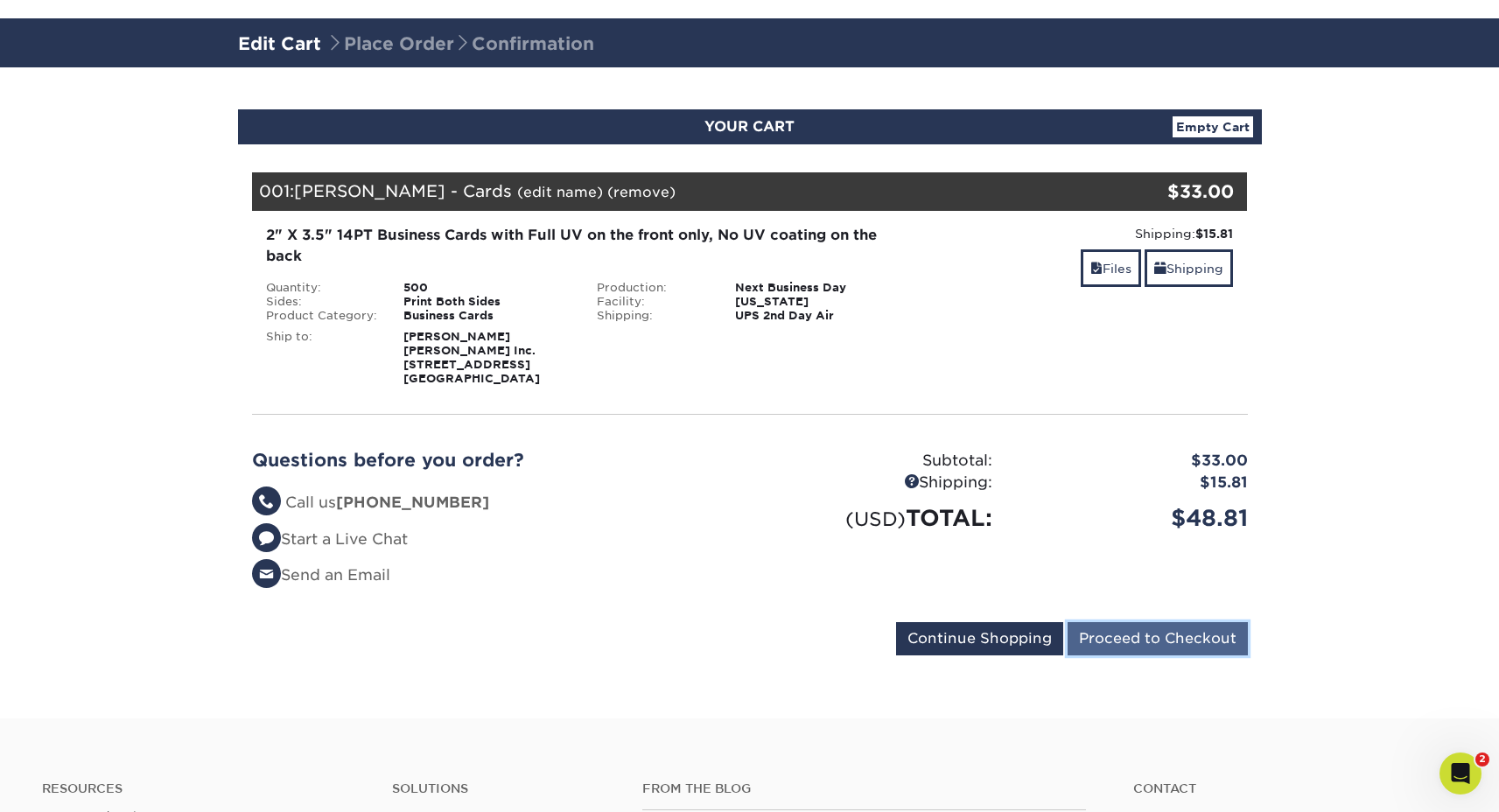
click at [1107, 644] on input "Proceed to Checkout" at bounding box center [1158, 638] width 180 height 33
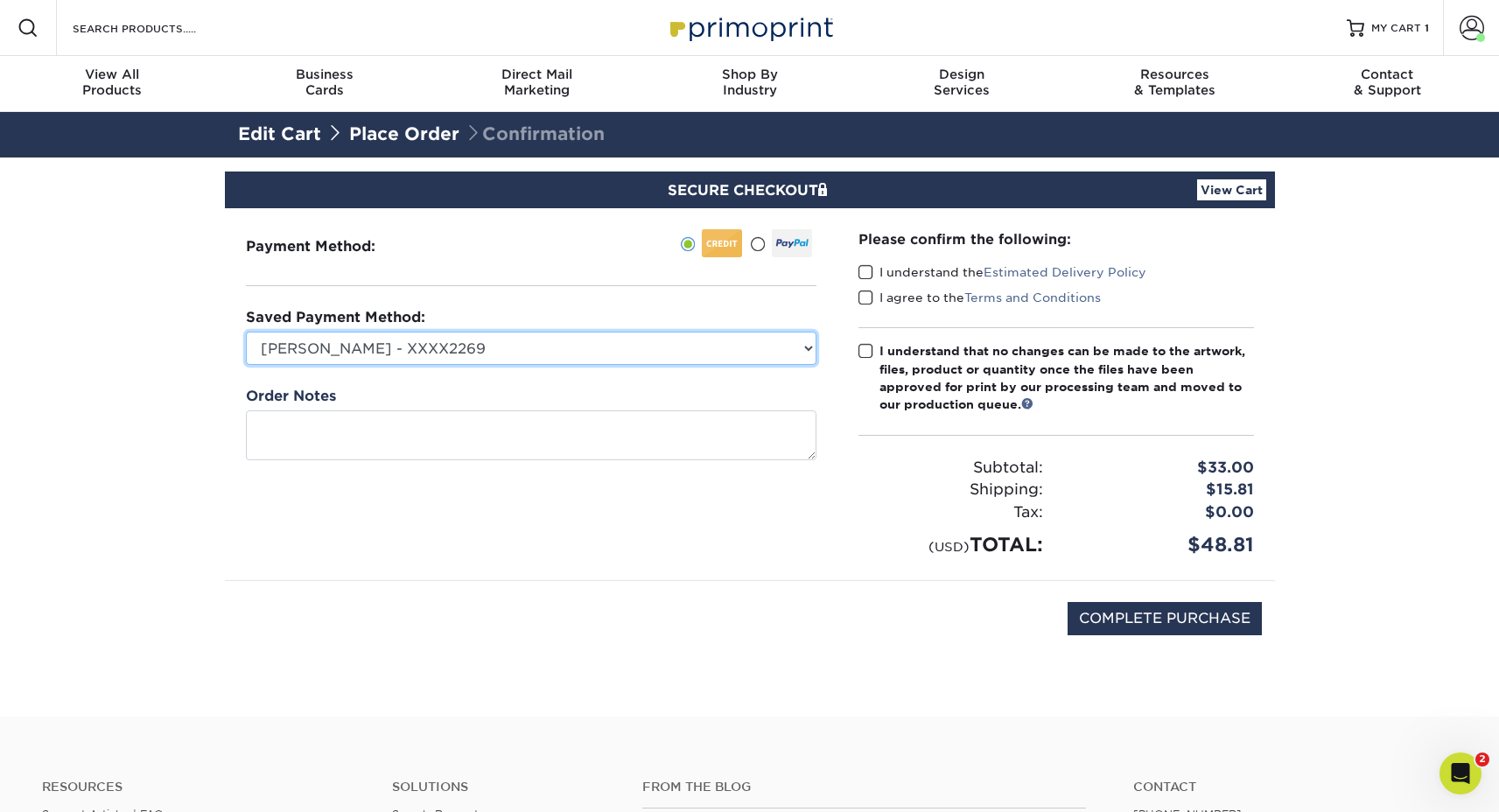
click at [588, 354] on select "Cody O. - XXXX2269 MasterCard - XXXX1282 Lisa Hurst - XXXX5524 New Credit Card" at bounding box center [531, 348] width 570 height 33
select select "73023"
click at [246, 332] on select "Cody O. - XXXX2269 MasterCard - XXXX1282 Lisa Hurst - XXXX5524 New Credit Card" at bounding box center [531, 348] width 570 height 33
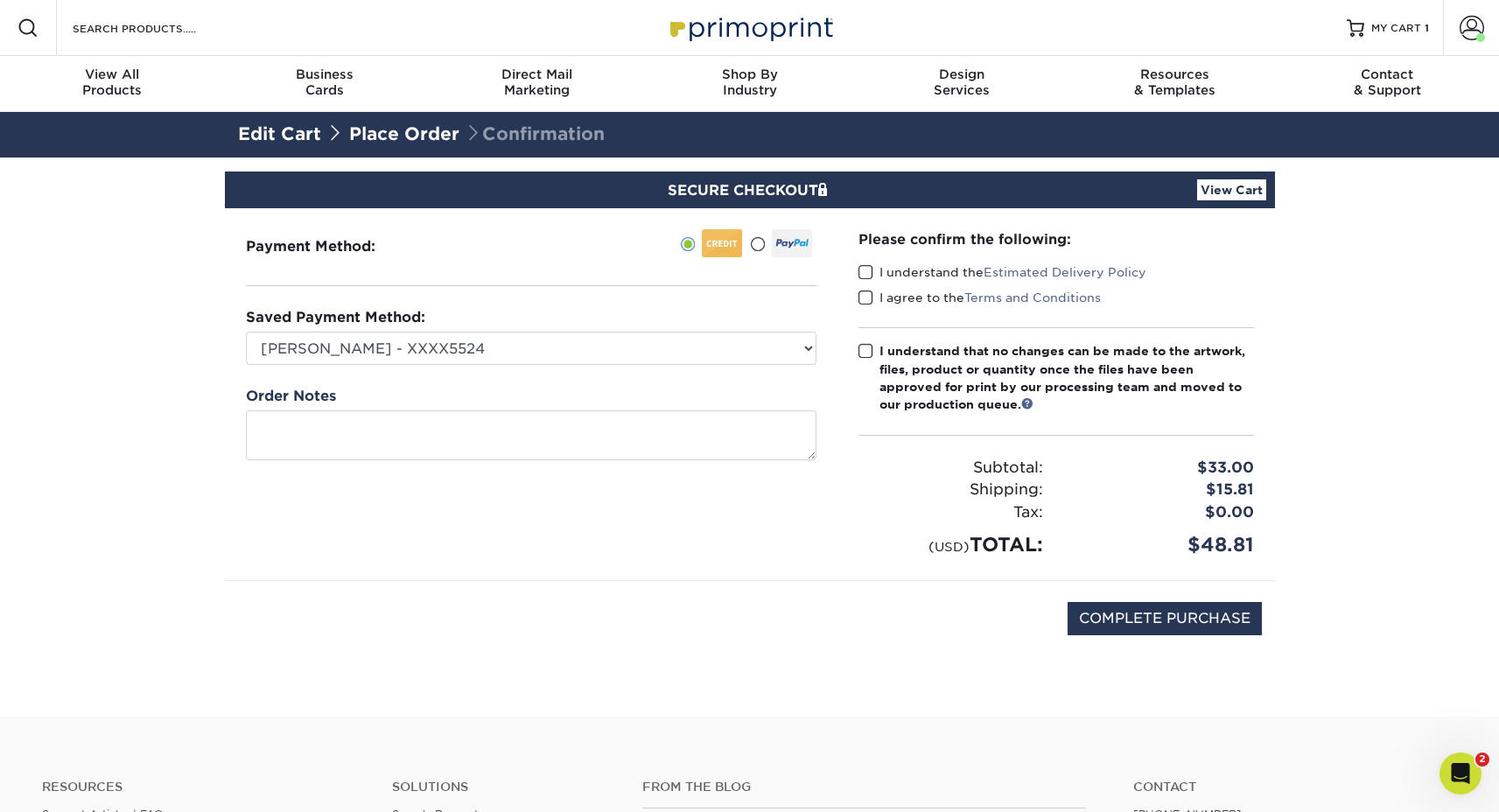
click at [897, 271] on label "I understand the Estimated Delivery Policy" at bounding box center [1002, 272] width 287 height 17
click at [0, 0] on input "I understand the Estimated Delivery Policy" at bounding box center [0, 0] width 0 height 0
click at [886, 303] on label "I agree to the Terms and Conditions" at bounding box center [979, 297] width 242 height 17
click at [0, 0] on input "I agree to the Terms and Conditions" at bounding box center [0, 0] width 0 height 0
click at [850, 356] on div "Please confirm the following: I understand the Estimated Delivery Policy I agre…" at bounding box center [1056, 393] width 438 height 371
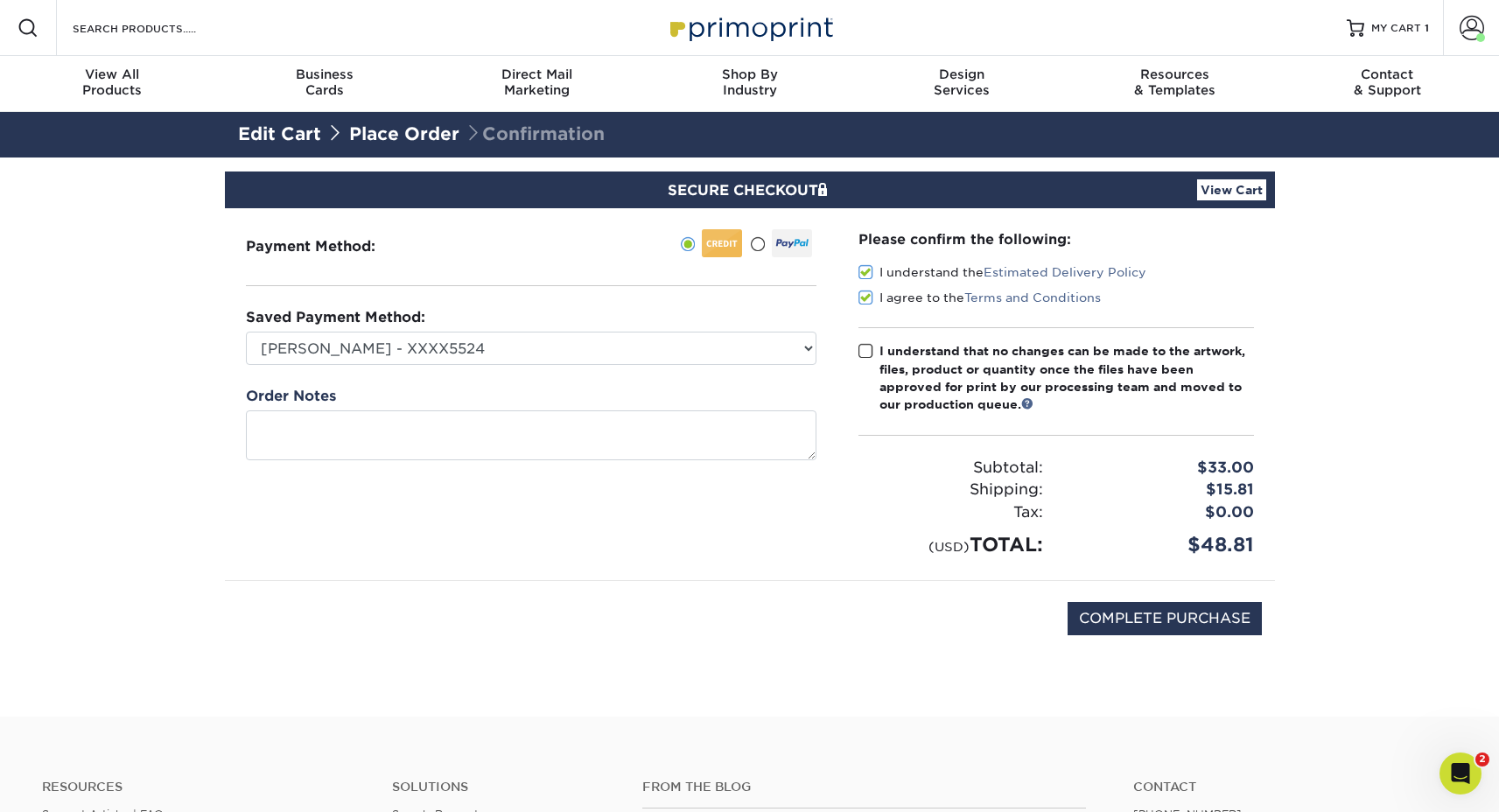
click at [865, 356] on span at bounding box center [865, 351] width 14 height 16
click at [0, 0] on input "I understand that no changes can be made to the artwork, files, product or quan…" at bounding box center [0, 0] width 0 height 0
click at [1143, 619] on input "COMPLETE PURCHASE" at bounding box center [1164, 618] width 194 height 33
type input "PROCESSING, PLEASE WAIT..."
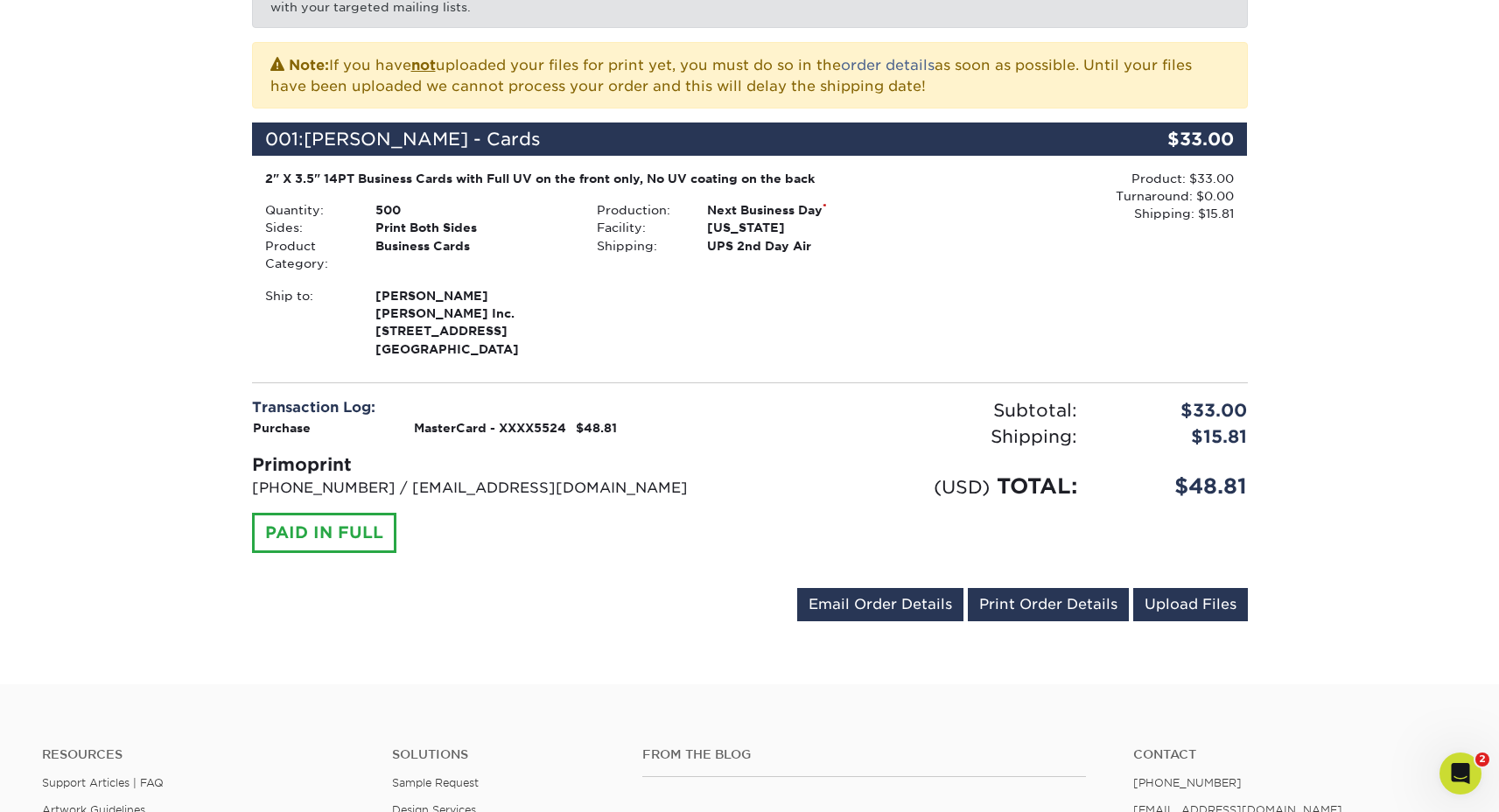
scroll to position [372, 0]
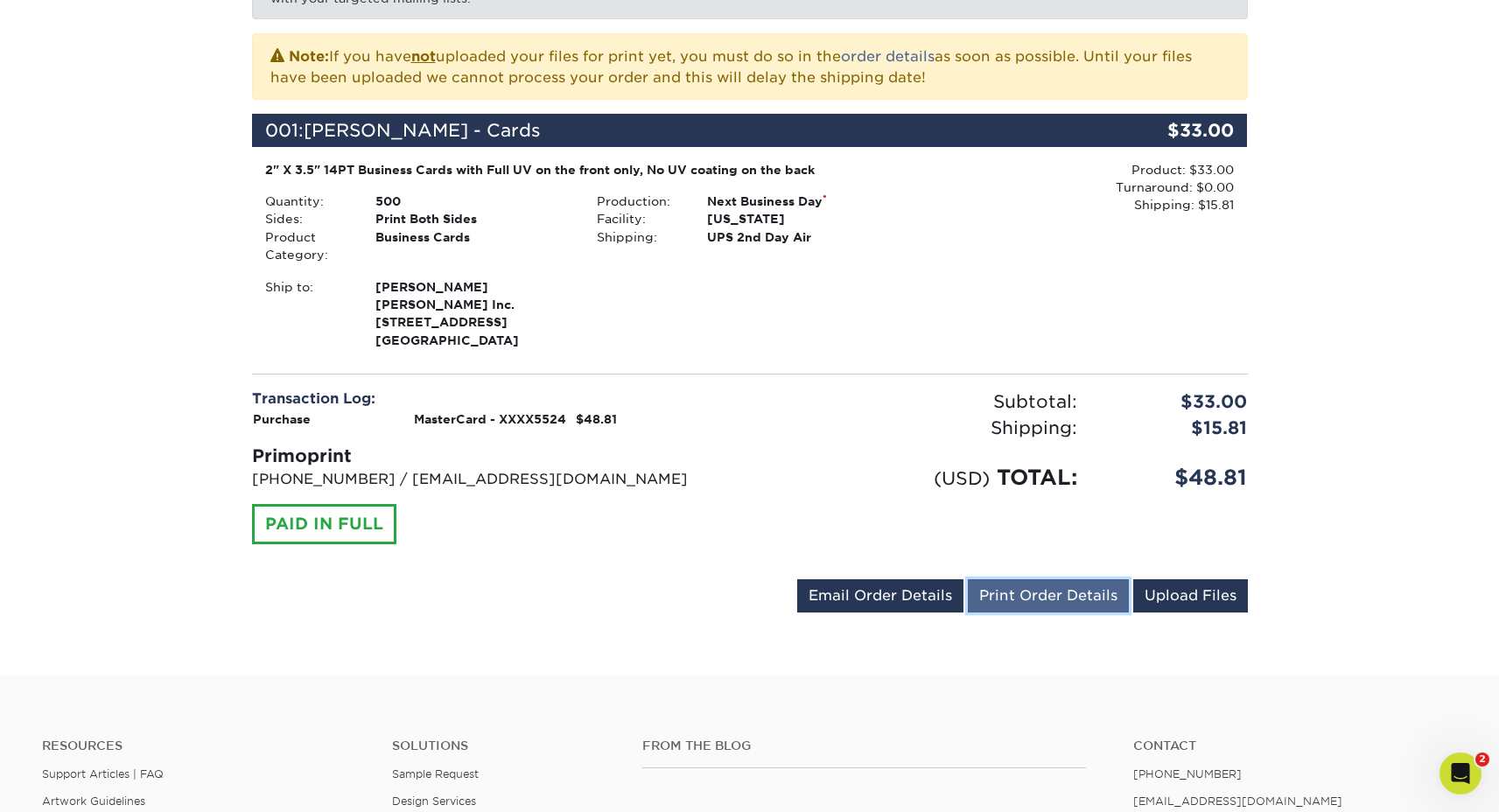
click at [1026, 597] on link "Print Order Details" at bounding box center [1048, 595] width 161 height 33
